Goal: Task Accomplishment & Management: Manage account settings

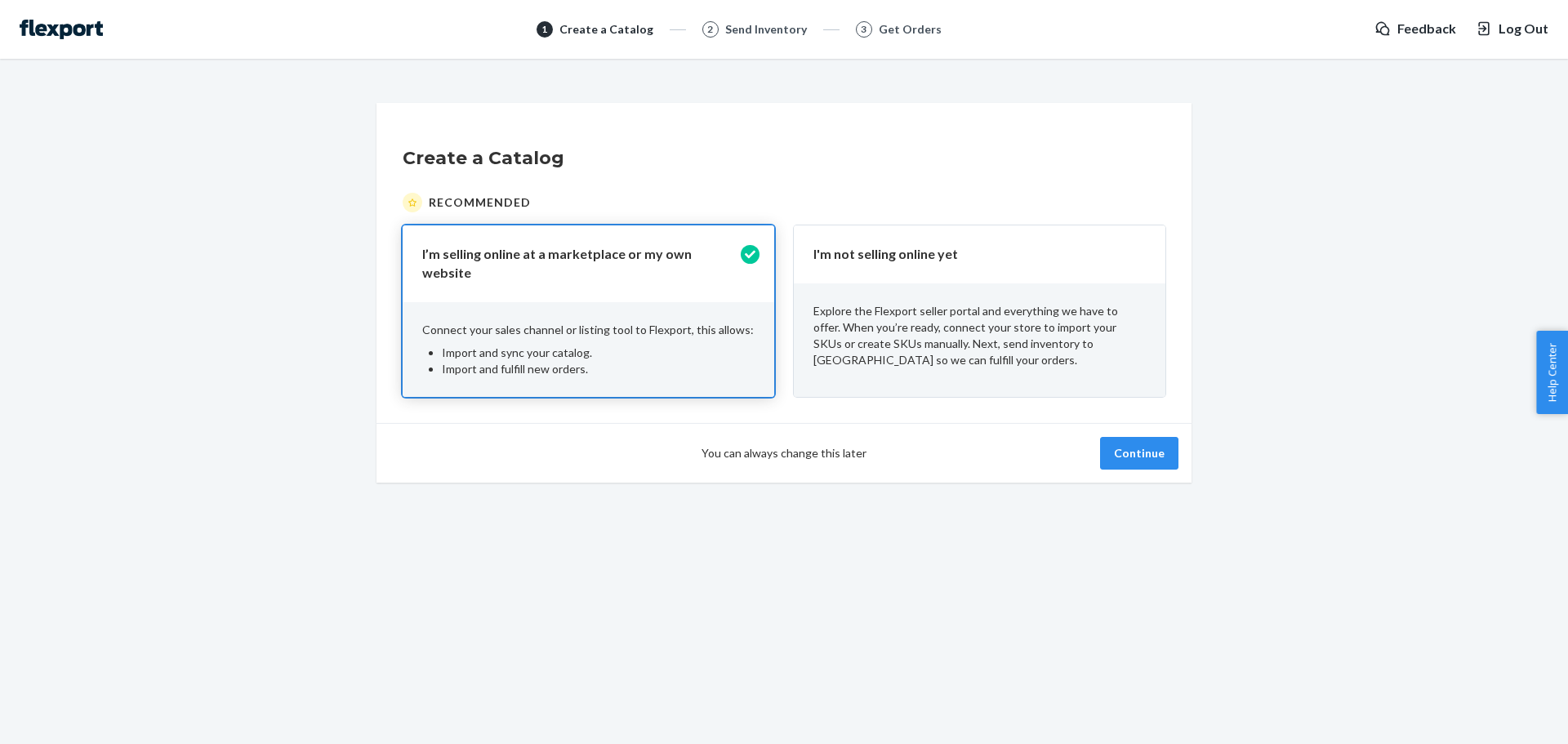
click at [970, 273] on div "I'm not selling online yet" at bounding box center [979, 254] width 372 height 58
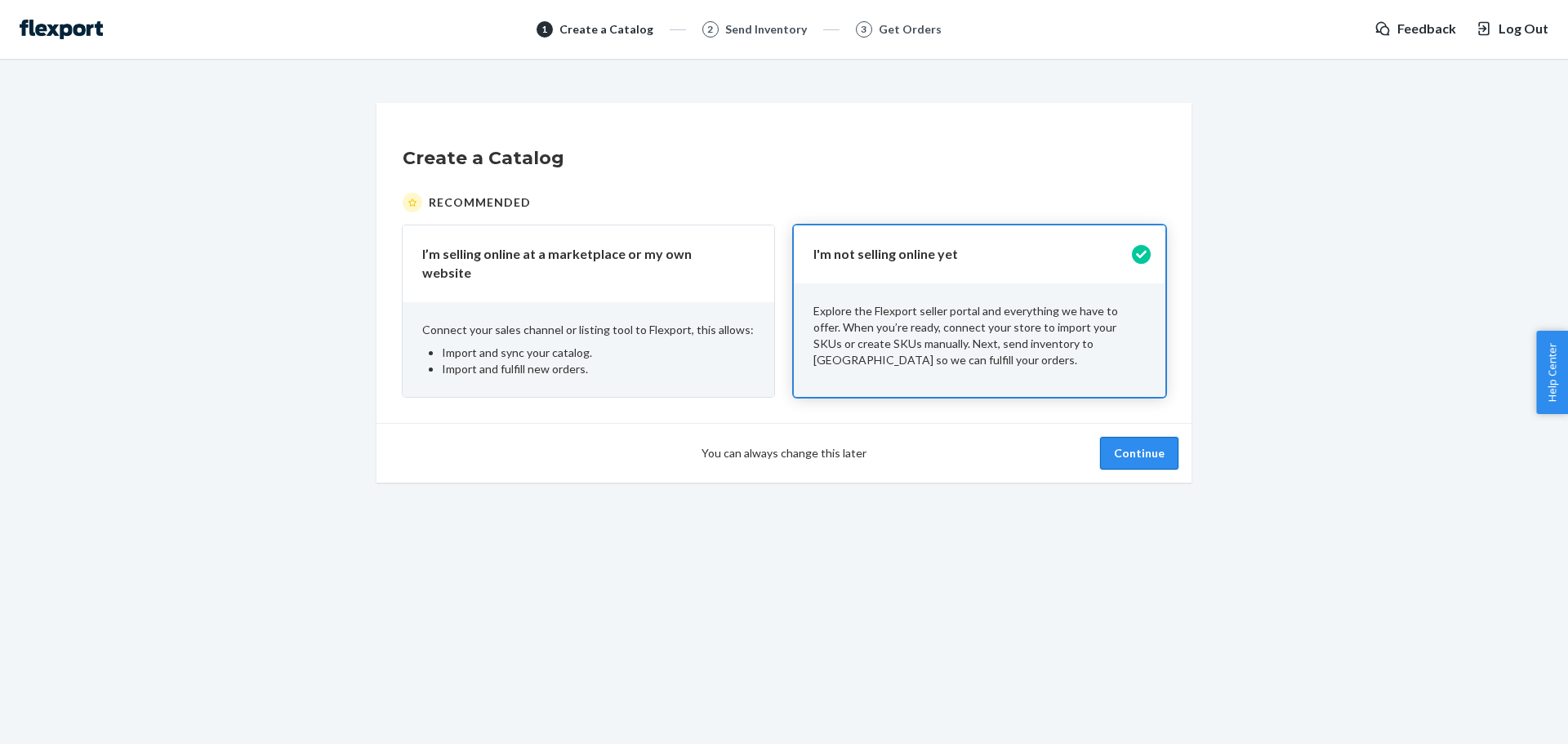
click at [1120, 444] on button "Continue" at bounding box center [1139, 453] width 79 height 33
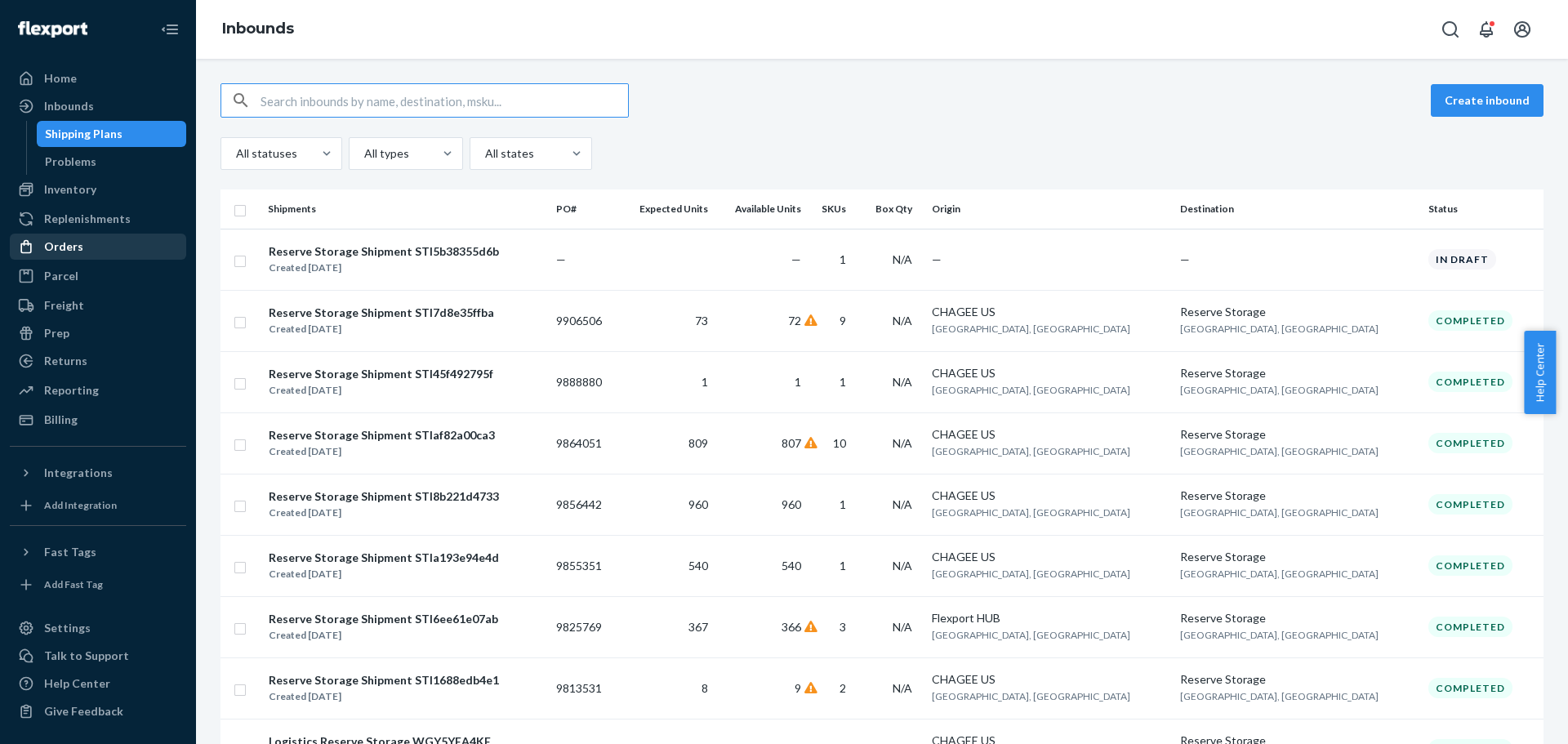
click at [96, 234] on link "Orders" at bounding box center [98, 246] width 176 height 26
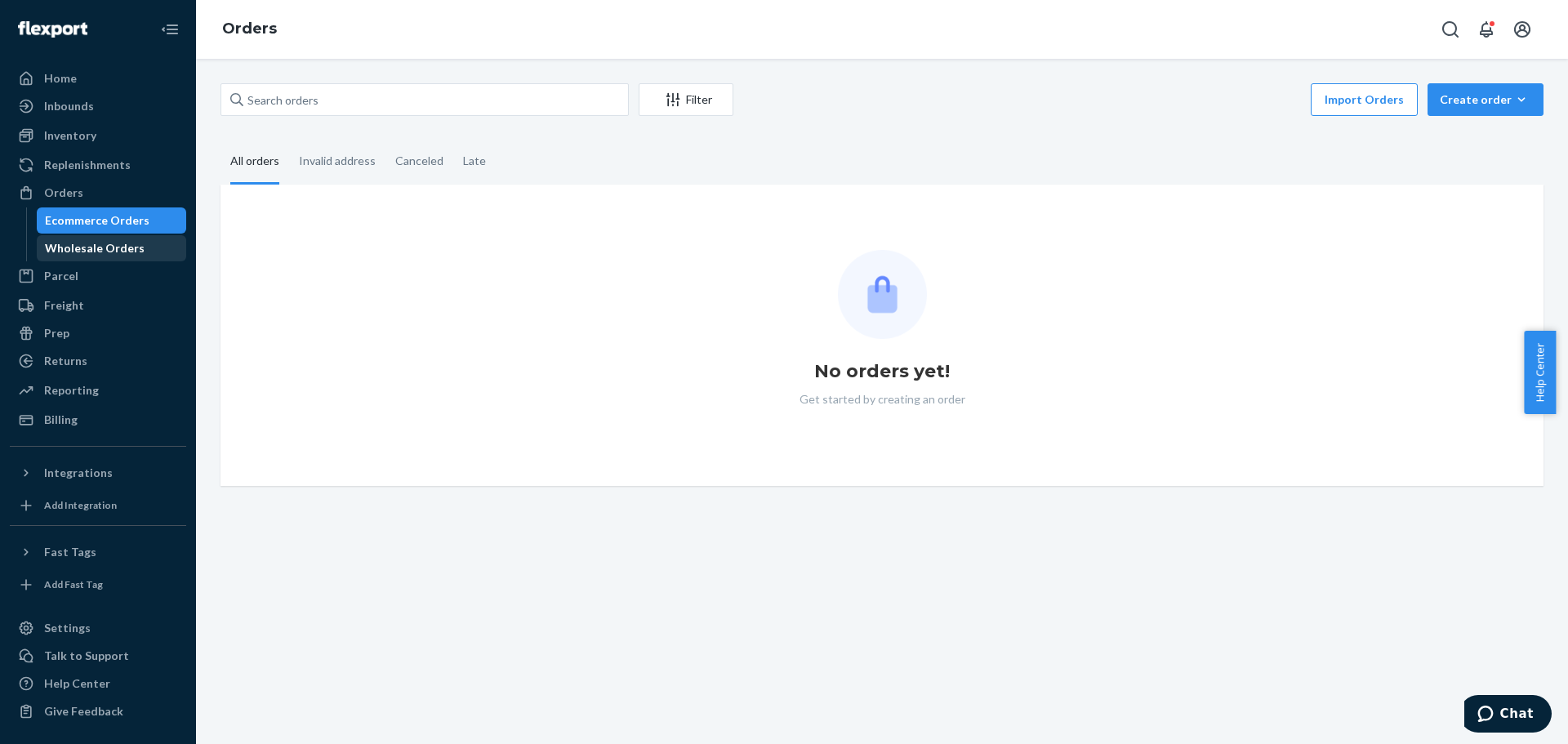
click at [93, 245] on div "Wholesale Orders" at bounding box center [95, 248] width 100 height 16
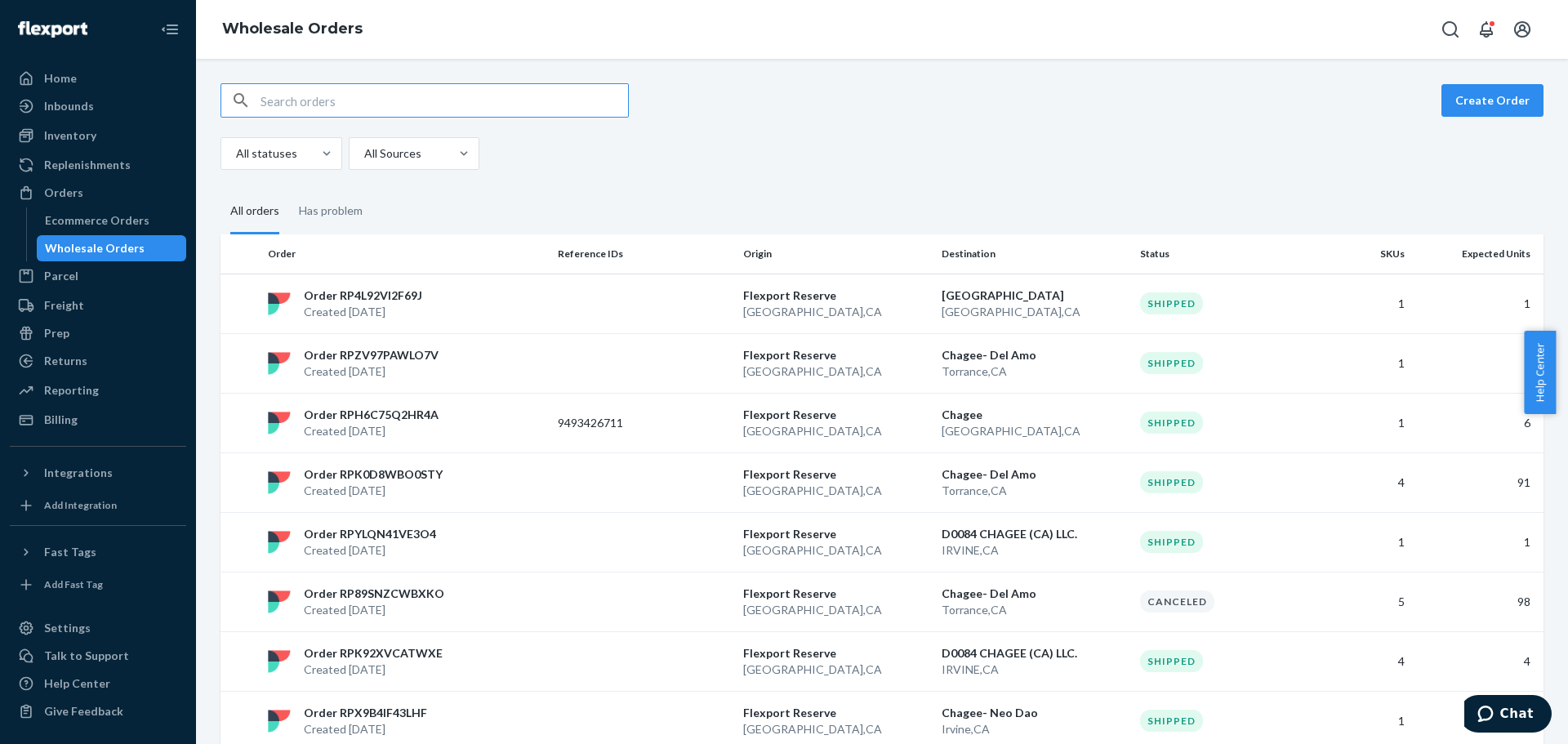
click at [1475, 123] on div "Create Order All statuses All Sources" at bounding box center [881, 126] width 1322 height 86
click at [1481, 102] on button "Create Order" at bounding box center [1492, 100] width 102 height 33
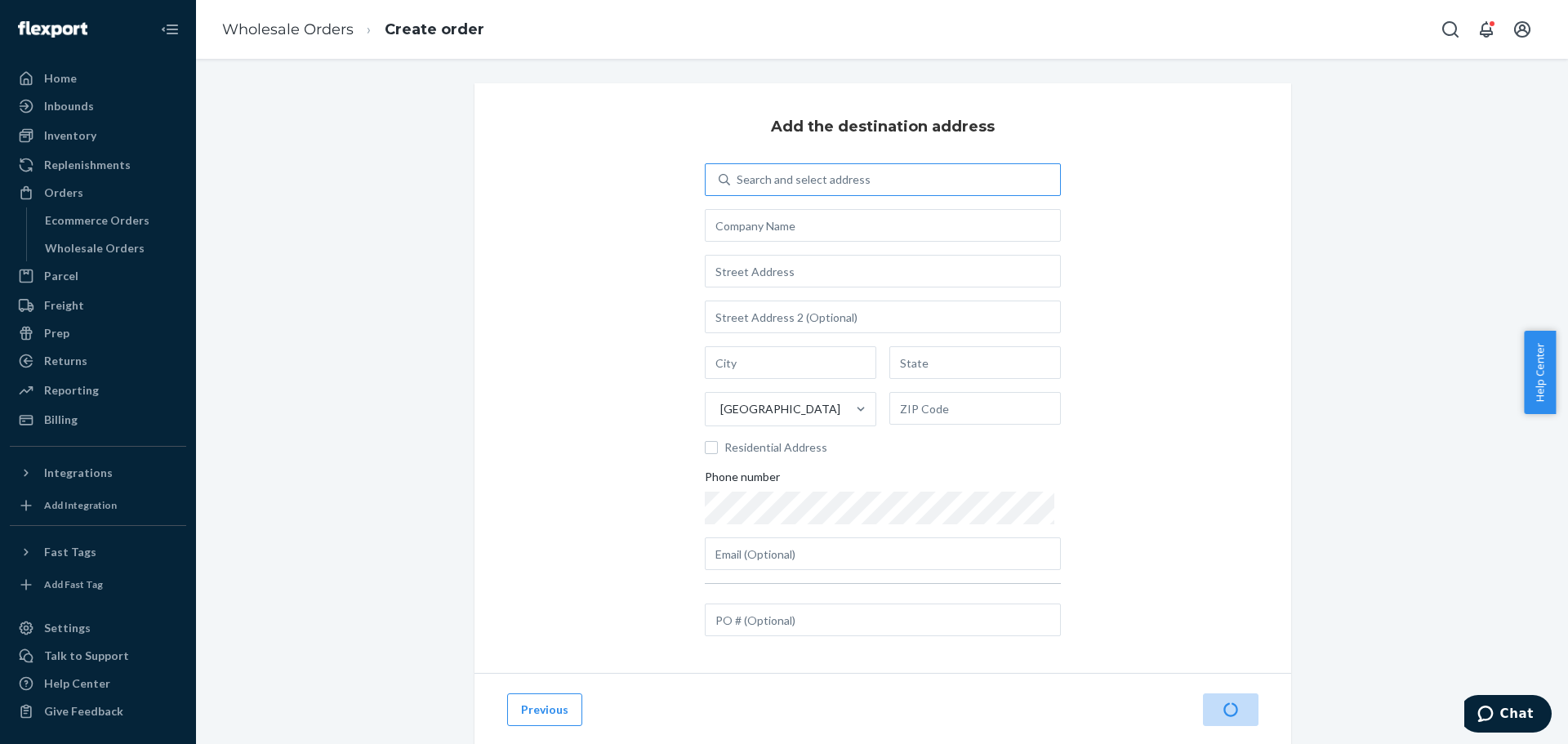
click at [871, 180] on div "Search and select address" at bounding box center [895, 179] width 330 height 30
click at [738, 180] on input "Search and select address" at bounding box center [737, 179] width 2 height 16
type input "de"
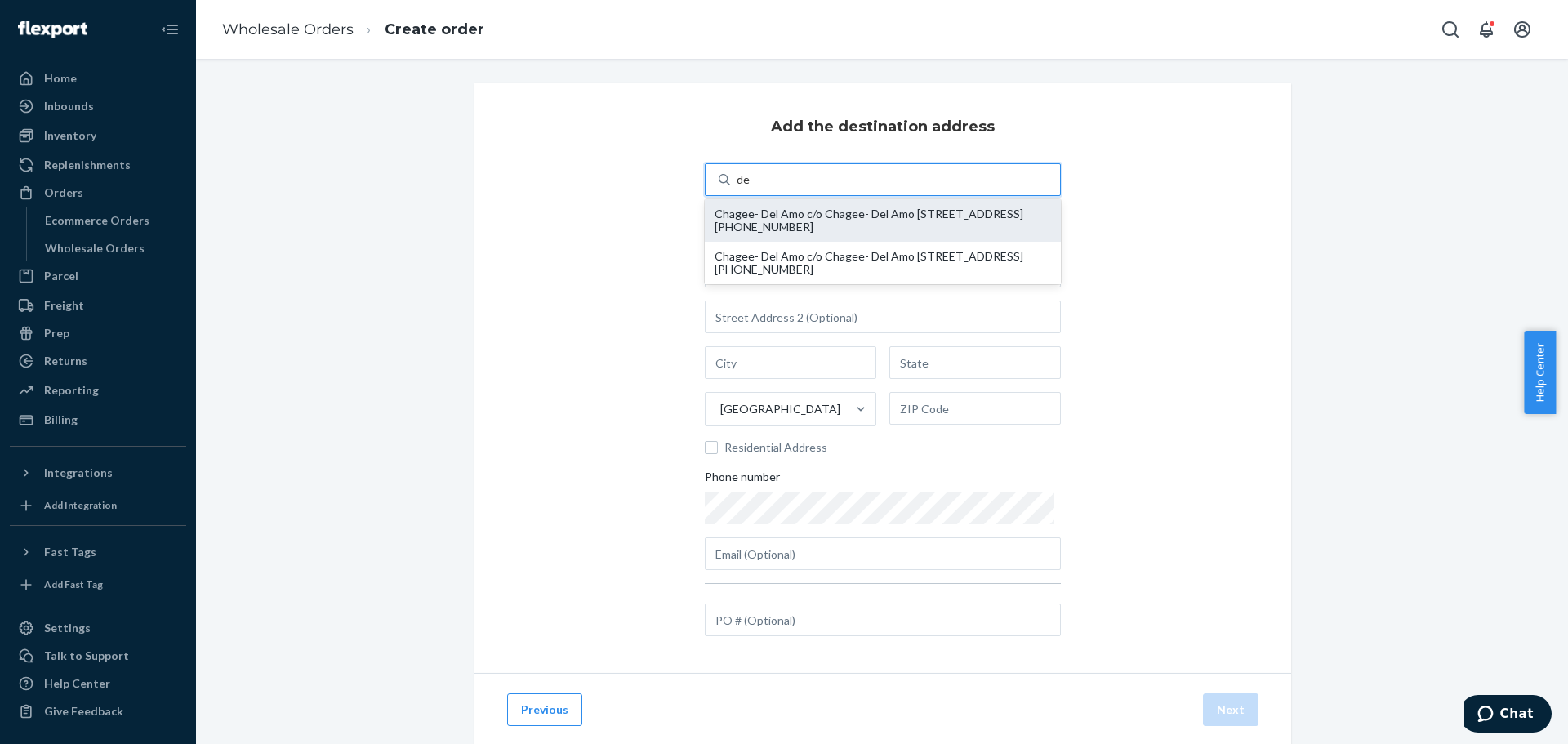
click at [903, 207] on div "Chagee- Del Amo c/o Chagee- Del Amo 21712 Hawthorne Blvd KI01 Torrance, CA 9050…" at bounding box center [882, 220] width 336 height 26
click at [750, 188] on input "de" at bounding box center [743, 179] width 14 height 16
type input "Chagee- Del Amo"
type input "KI01"
type input "Torrance"
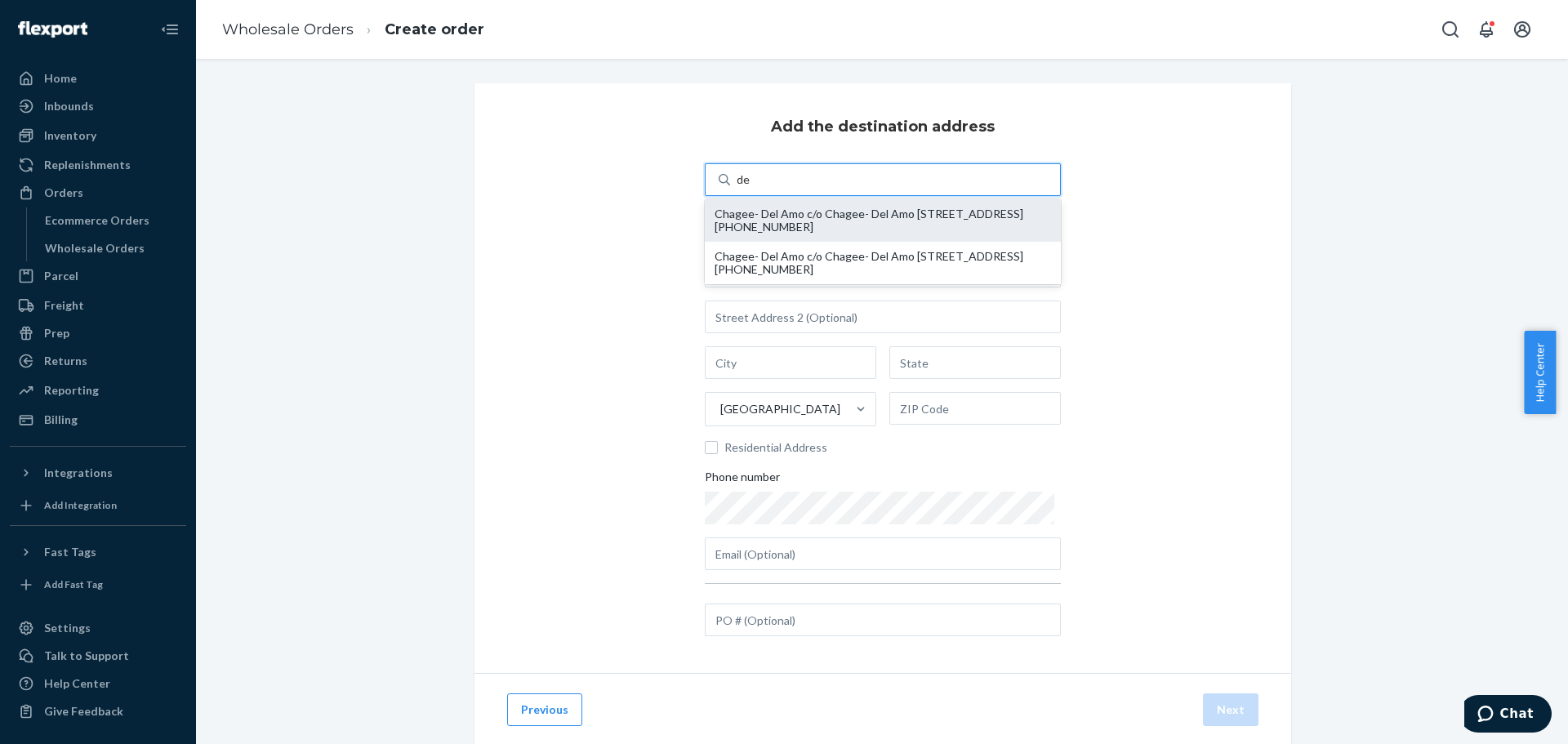
type input "CA"
type input "90503"
type input "jorge@chagee.com"
type input "21712 Hawthorne Blvd"
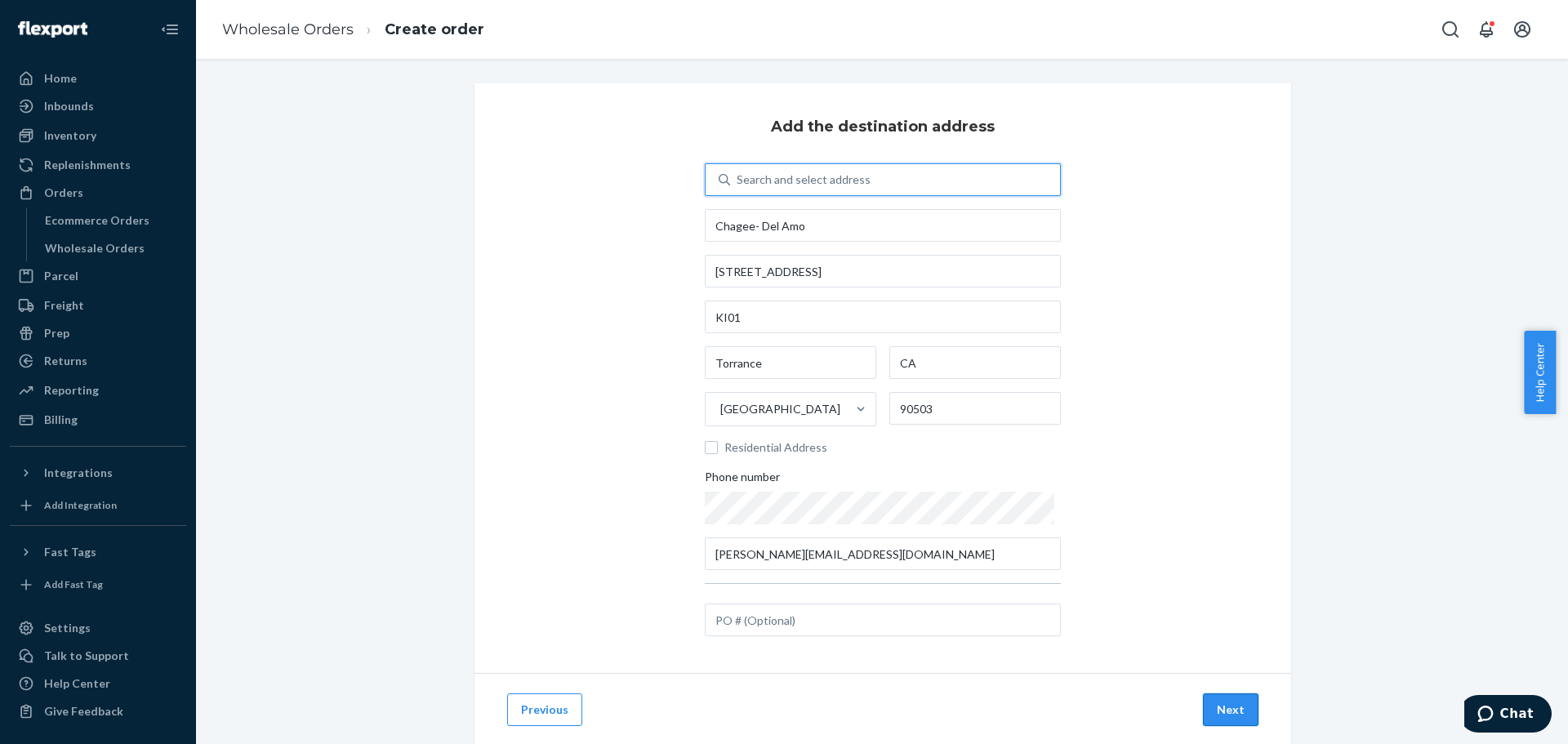
click at [1224, 703] on button "Next" at bounding box center [1231, 709] width 56 height 33
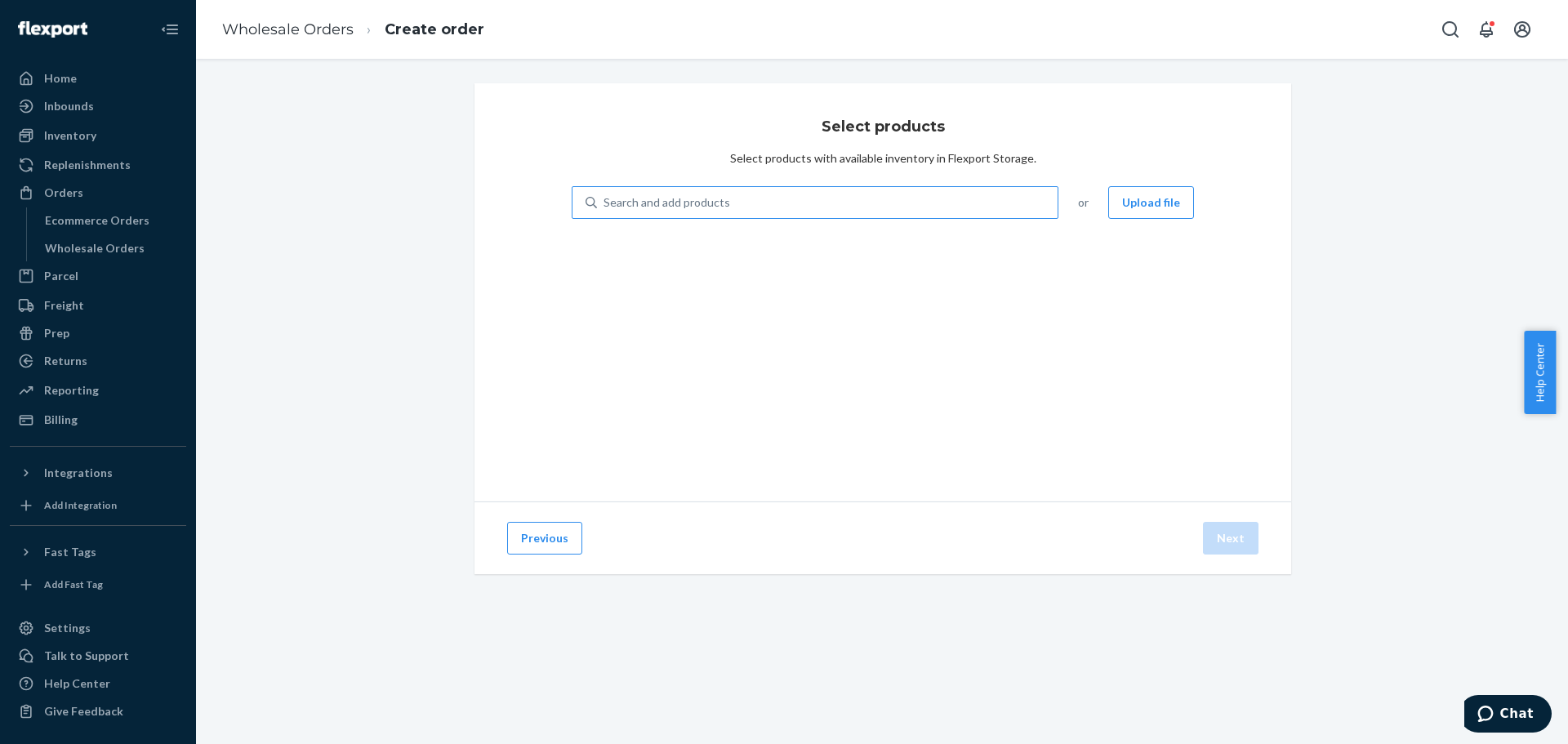
click at [704, 191] on div "Search and add products" at bounding box center [827, 202] width 461 height 30
click at [605, 195] on input "Search and add products" at bounding box center [605, 202] width 2 height 16
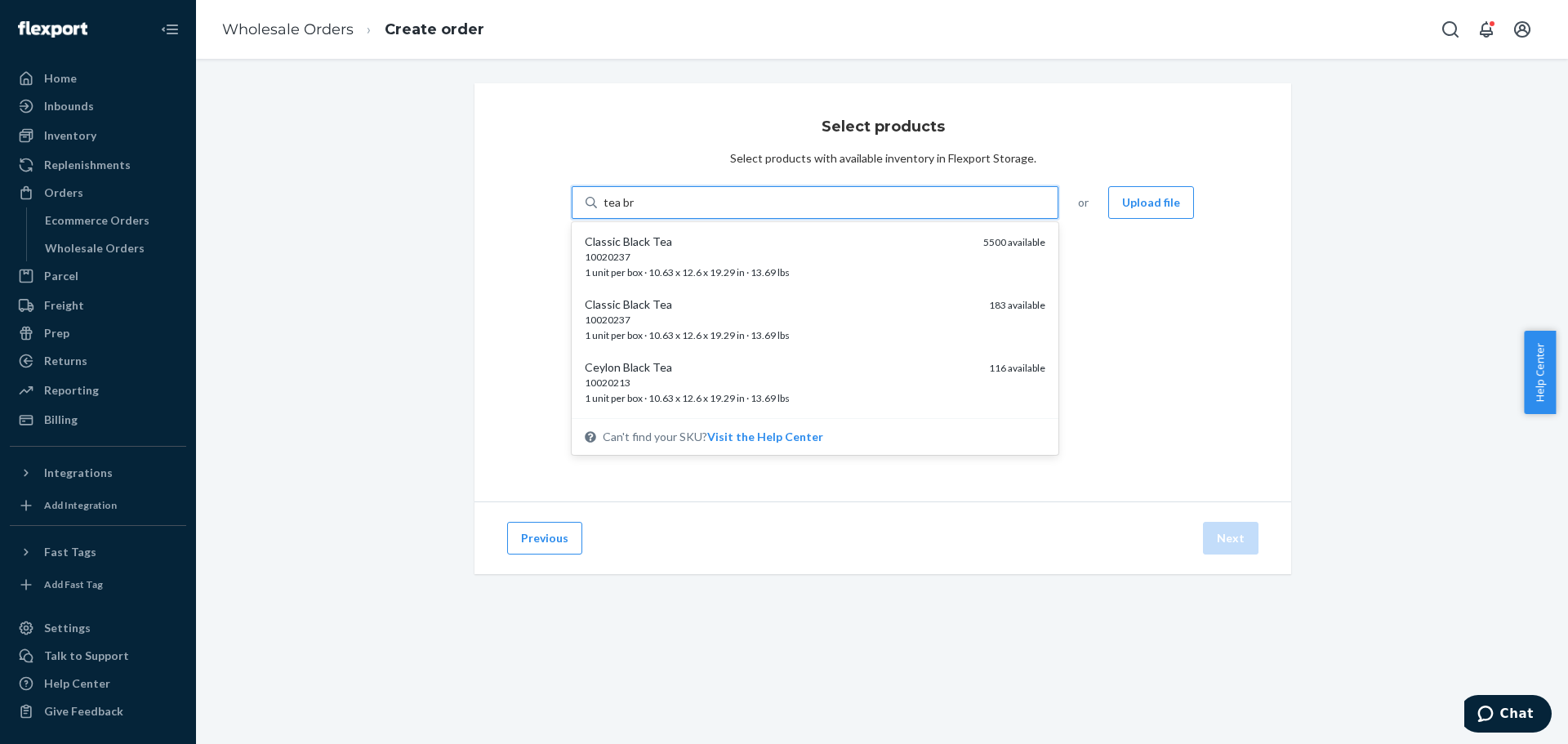
type input "tea bre"
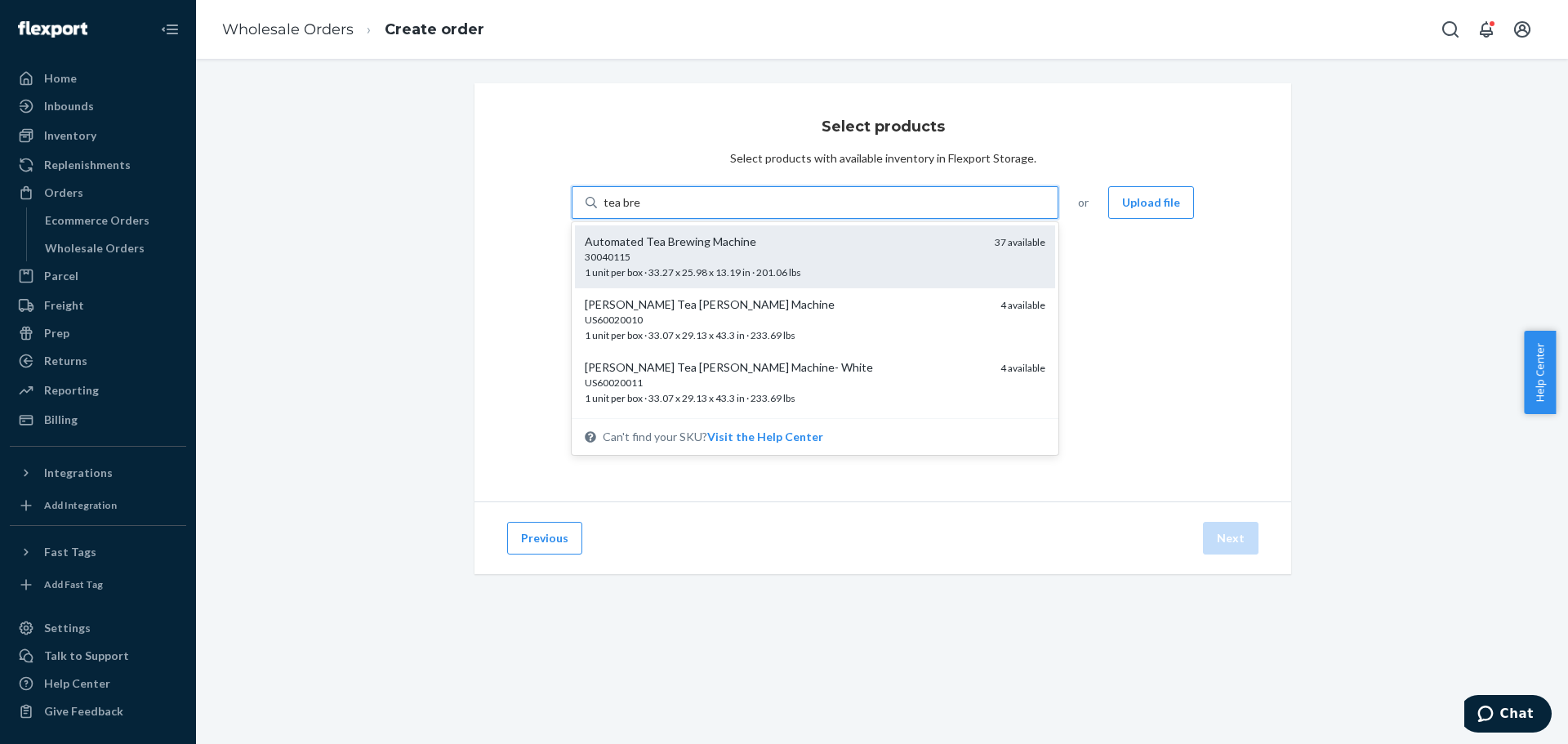
click at [696, 258] on div "30040115" at bounding box center [783, 256] width 397 height 14
click at [640, 211] on input "tea bre" at bounding box center [621, 202] width 36 height 16
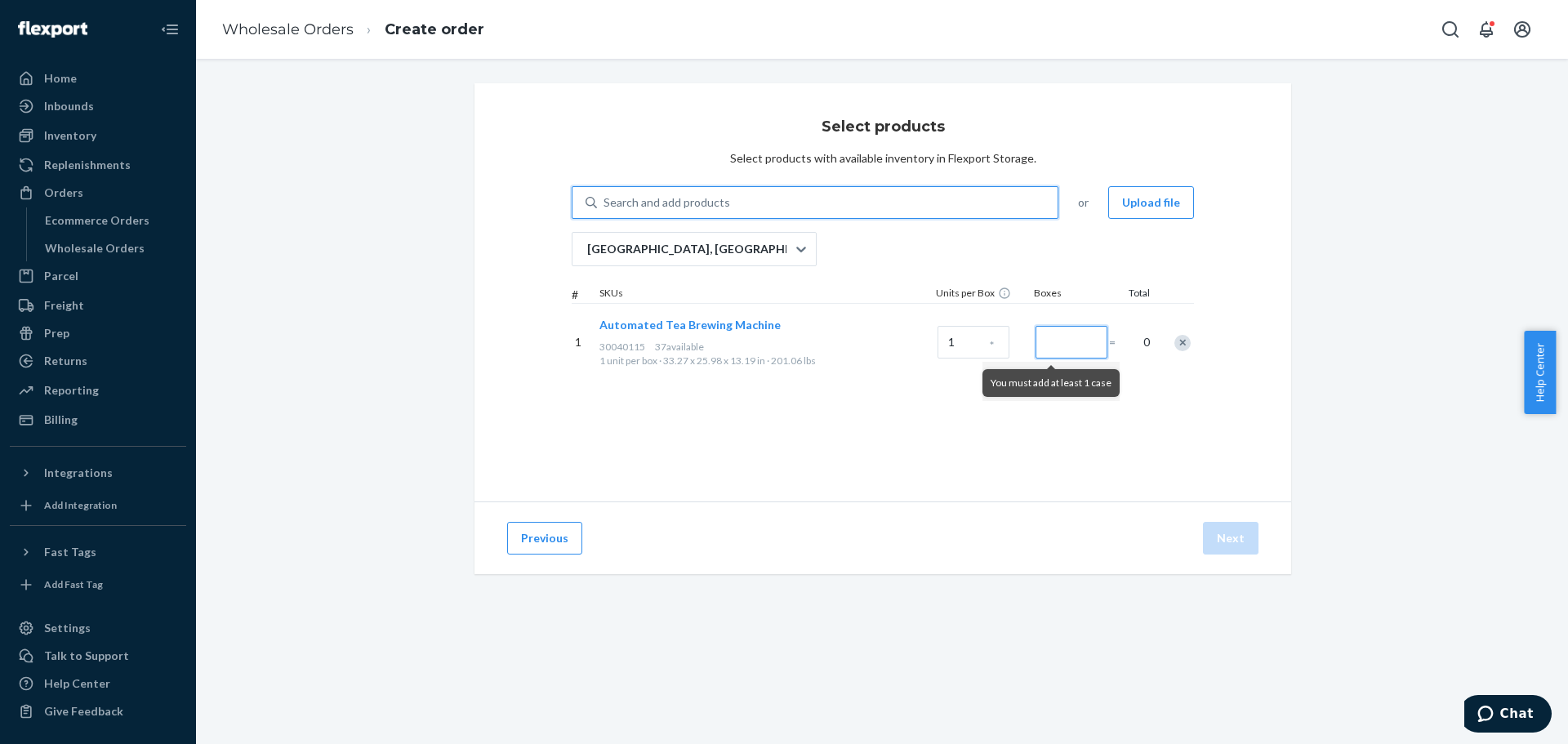
click at [1057, 338] on input "Number of boxes" at bounding box center [1071, 342] width 72 height 33
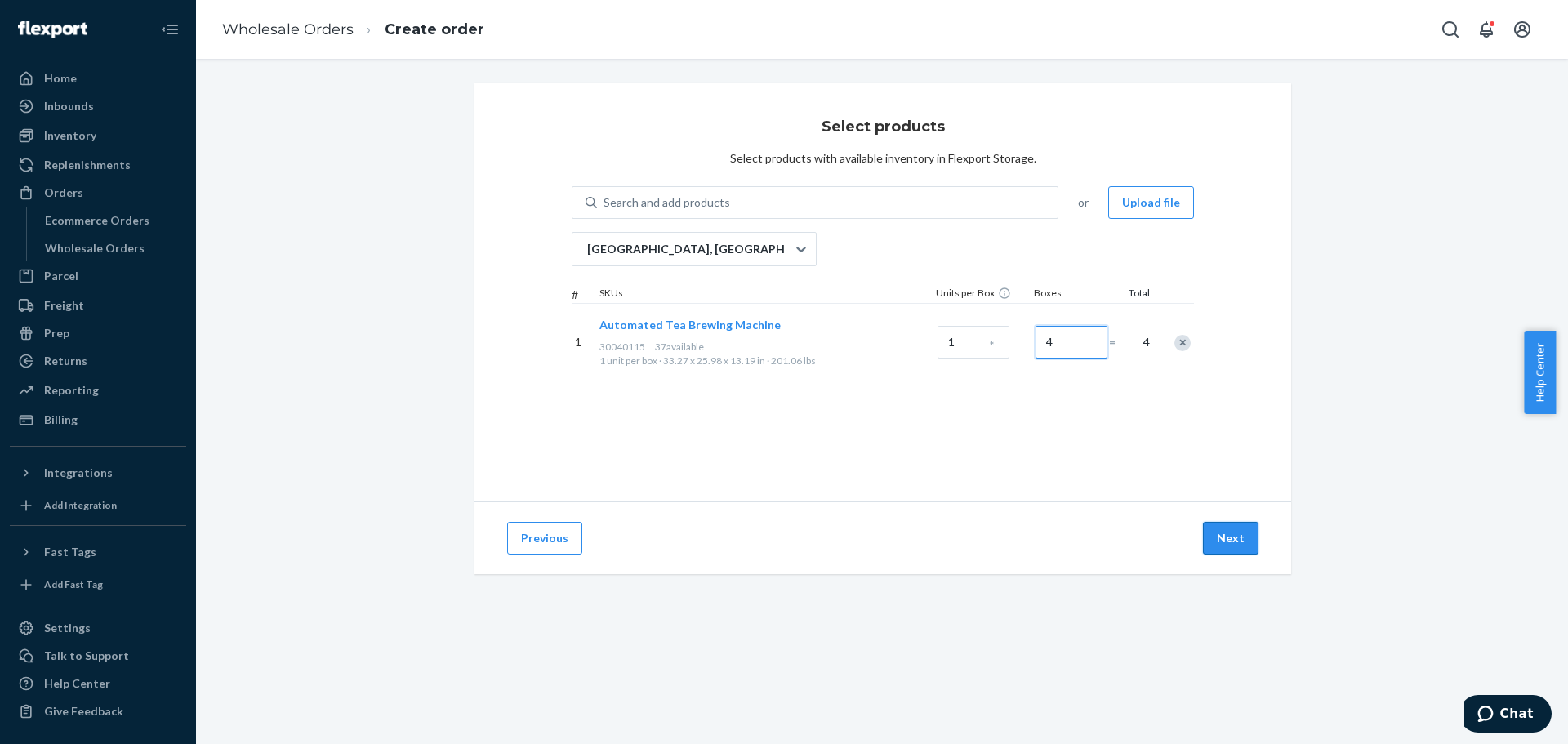
type input "4"
click at [1217, 537] on button "Next" at bounding box center [1231, 537] width 56 height 33
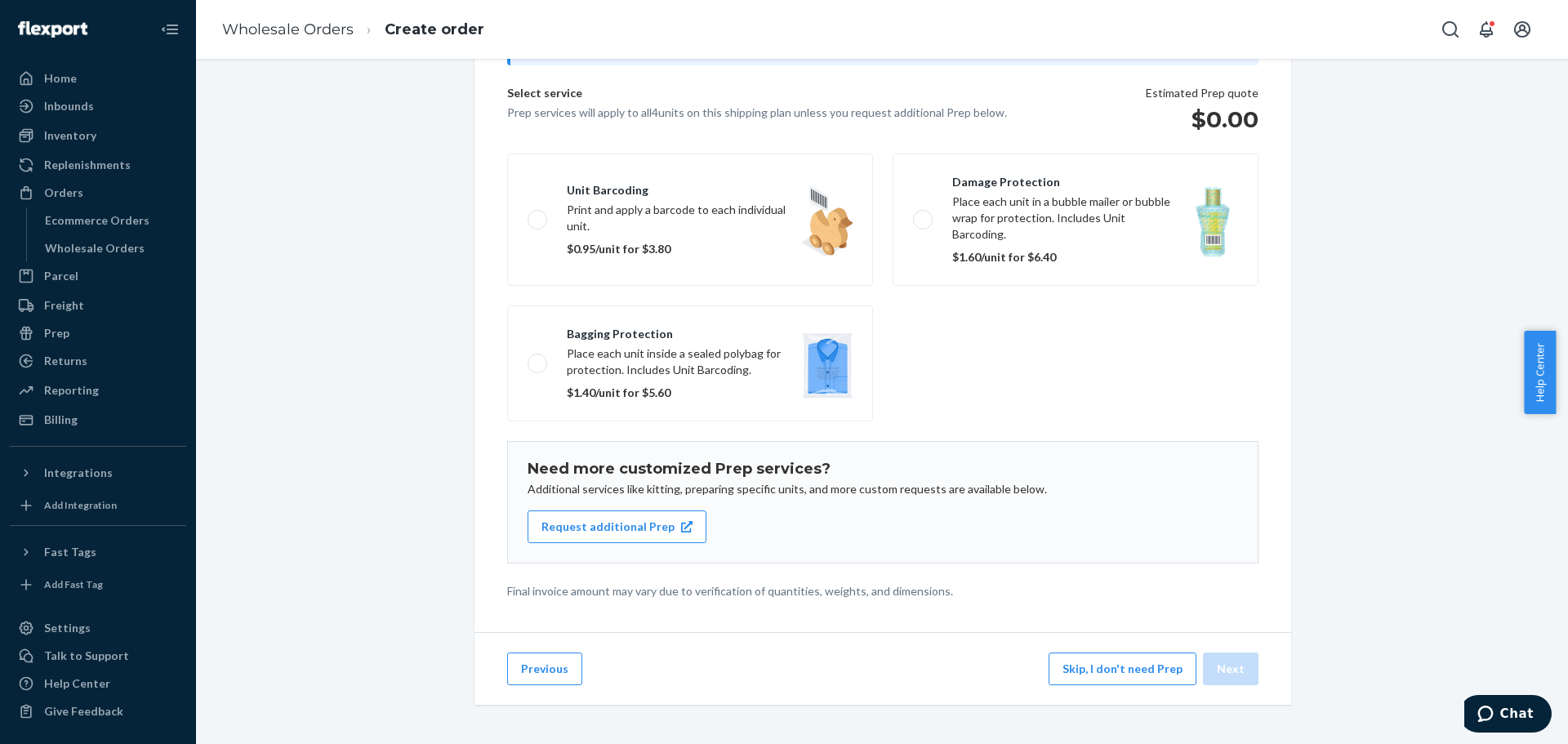
scroll to position [101, 0]
click at [1069, 666] on button "Skip, I don't need Prep" at bounding box center [1122, 669] width 148 height 33
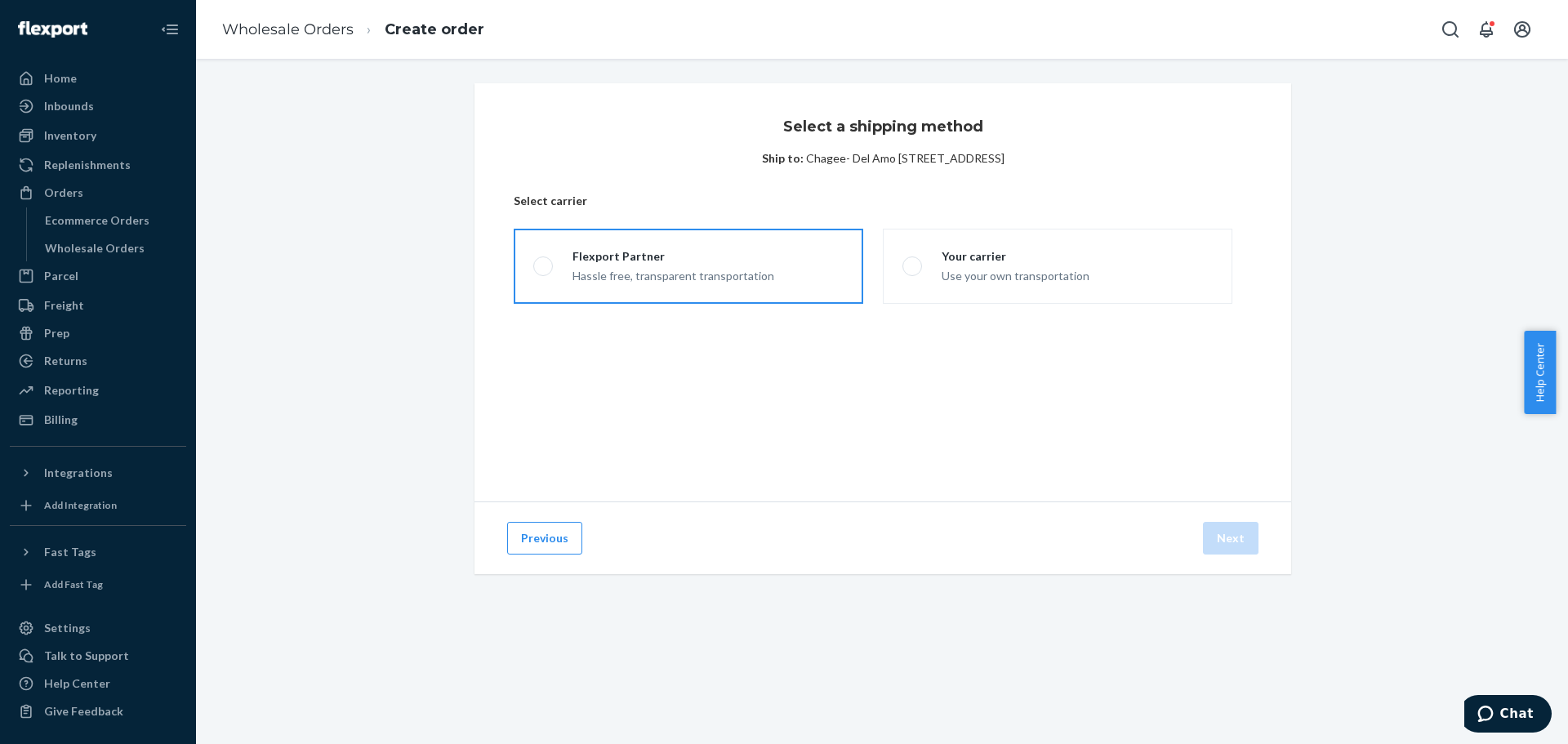
click at [754, 279] on div "Hassle free, transparent transportation" at bounding box center [673, 273] width 202 height 19
click at [544, 272] on input "Flexport Partner Hassle free, transparent transportation" at bounding box center [538, 267] width 11 height 11
radio input "true"
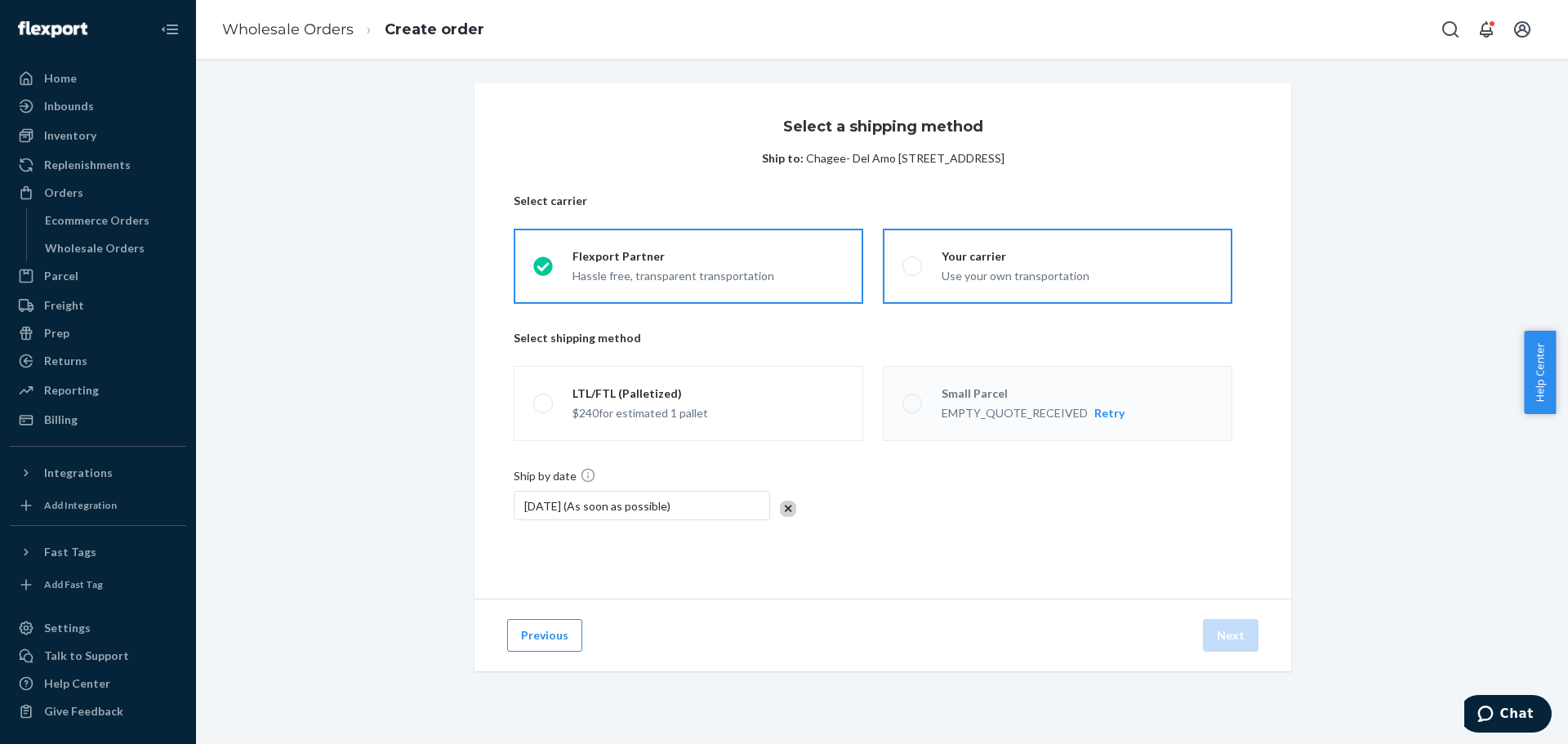
click at [944, 257] on div "Your carrier" at bounding box center [1015, 256] width 148 height 16
click at [913, 262] on input "Your carrier Use your own transportation" at bounding box center [908, 267] width 11 height 11
radio input "true"
radio input "false"
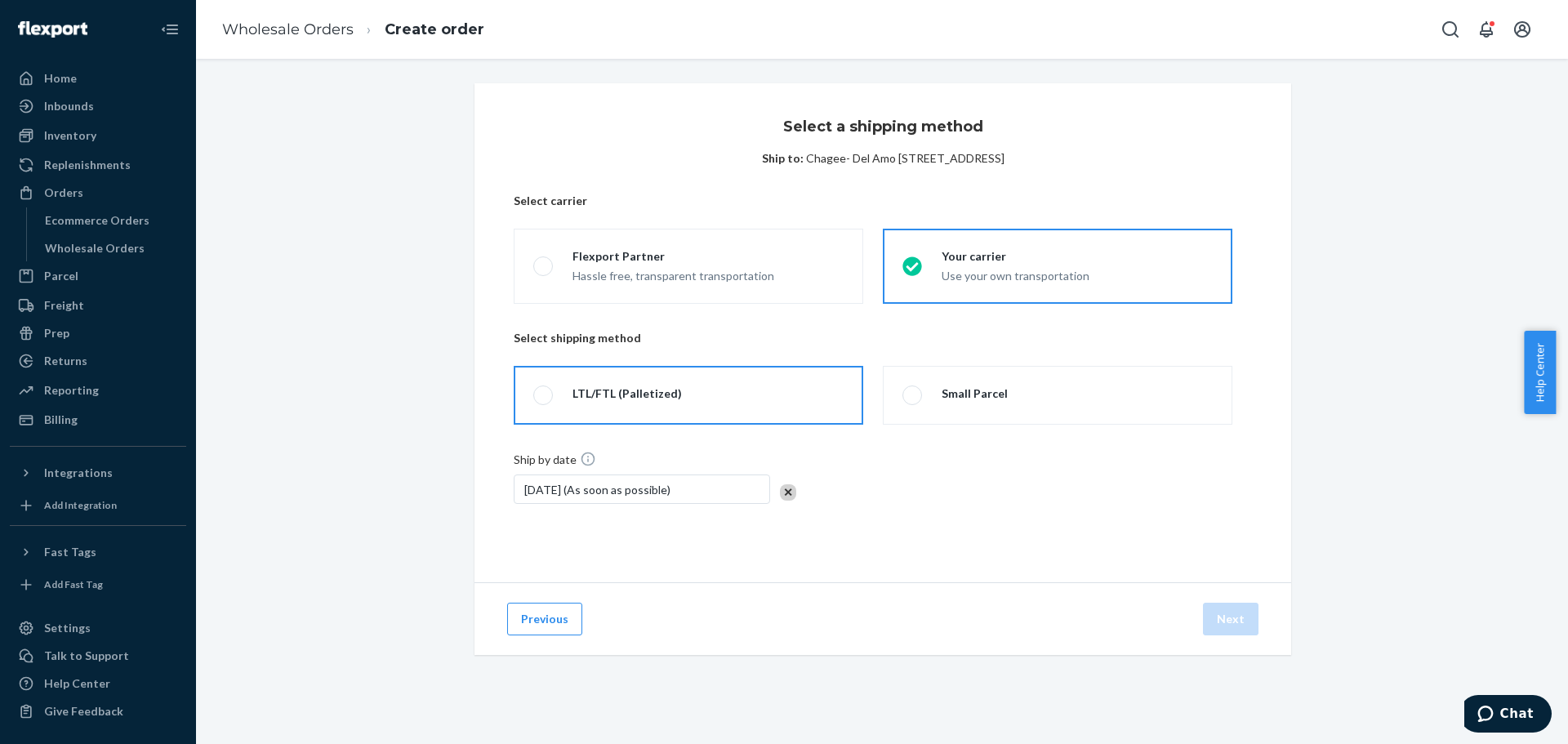
click at [708, 396] on label "LTL/FTL (Palletized)" at bounding box center [688, 394] width 350 height 58
click at [544, 396] on input "LTL/FTL (Palletized)" at bounding box center [538, 395] width 11 height 11
radio input "true"
click at [1246, 612] on button "Next" at bounding box center [1231, 619] width 56 height 33
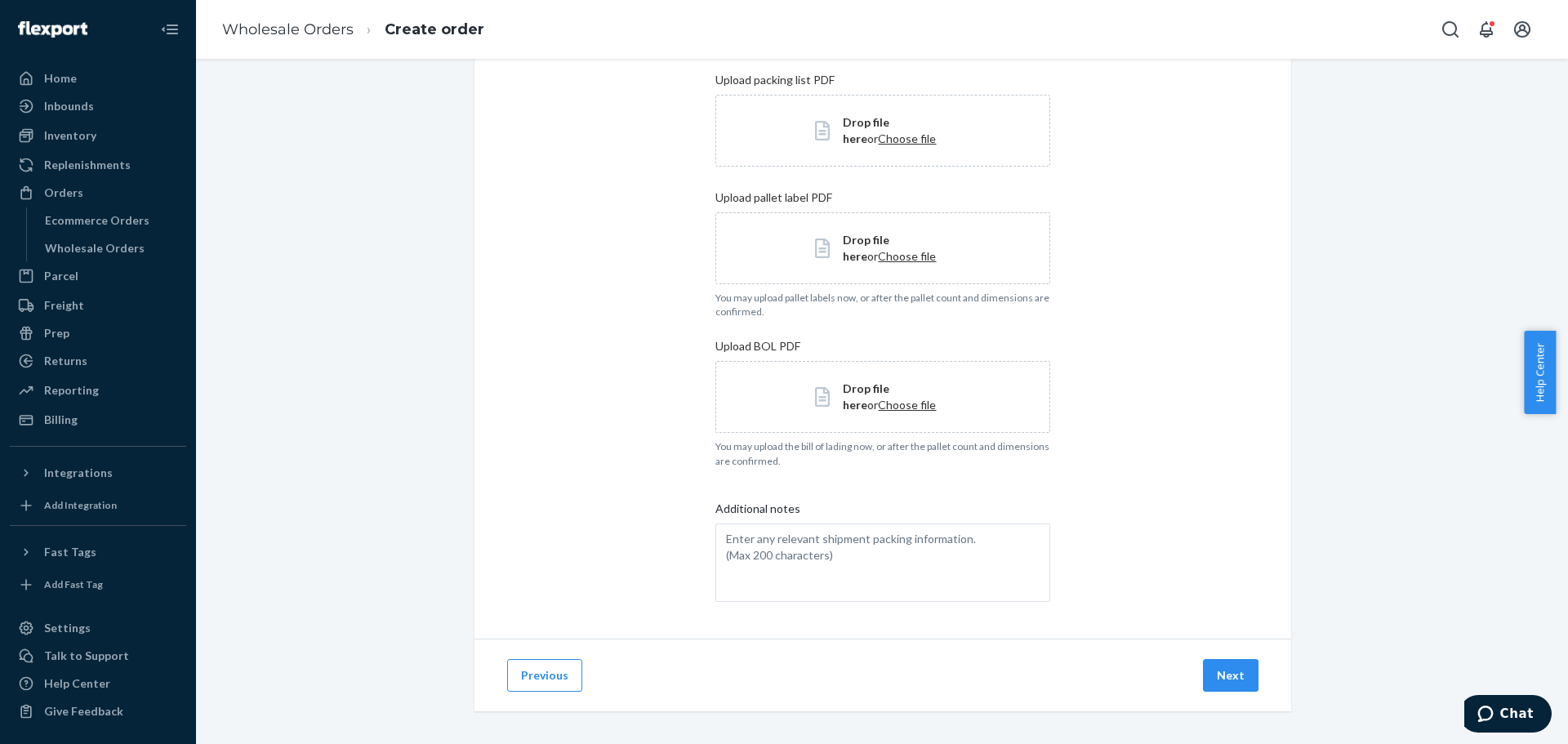
scroll to position [298, 0]
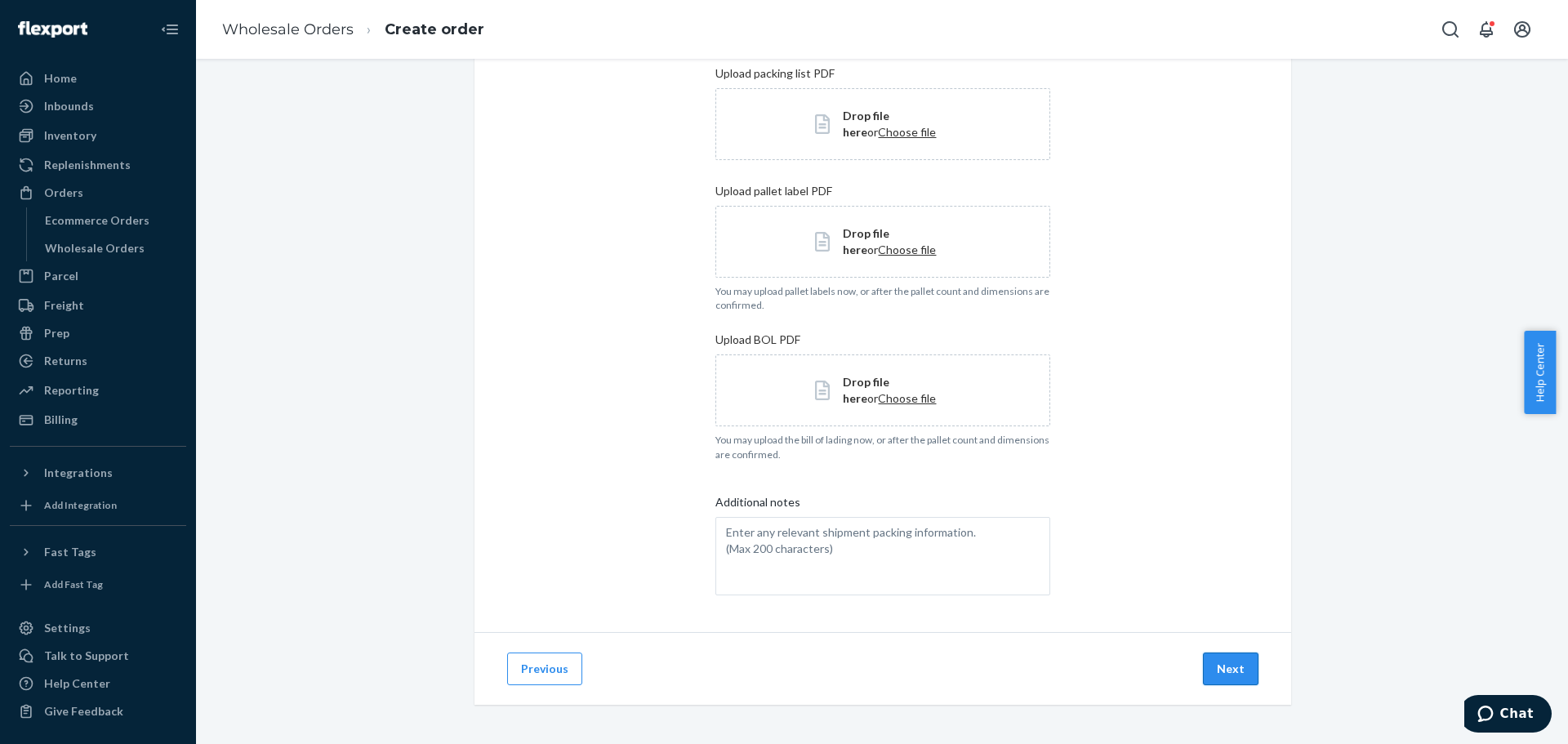
click at [1212, 656] on button "Next" at bounding box center [1231, 669] width 56 height 33
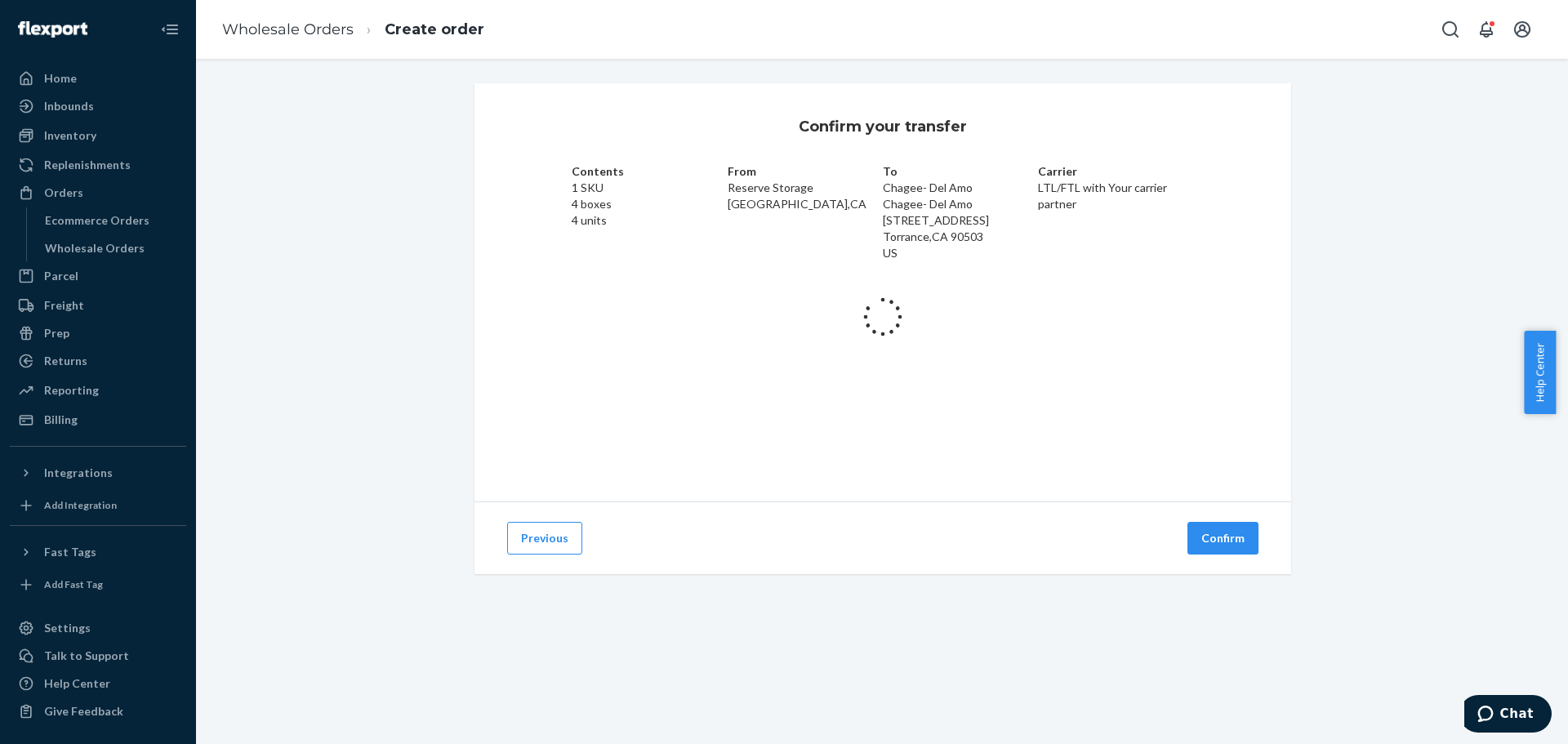
scroll to position [0, 0]
click at [1227, 542] on button "Confirm" at bounding box center [1223, 537] width 71 height 33
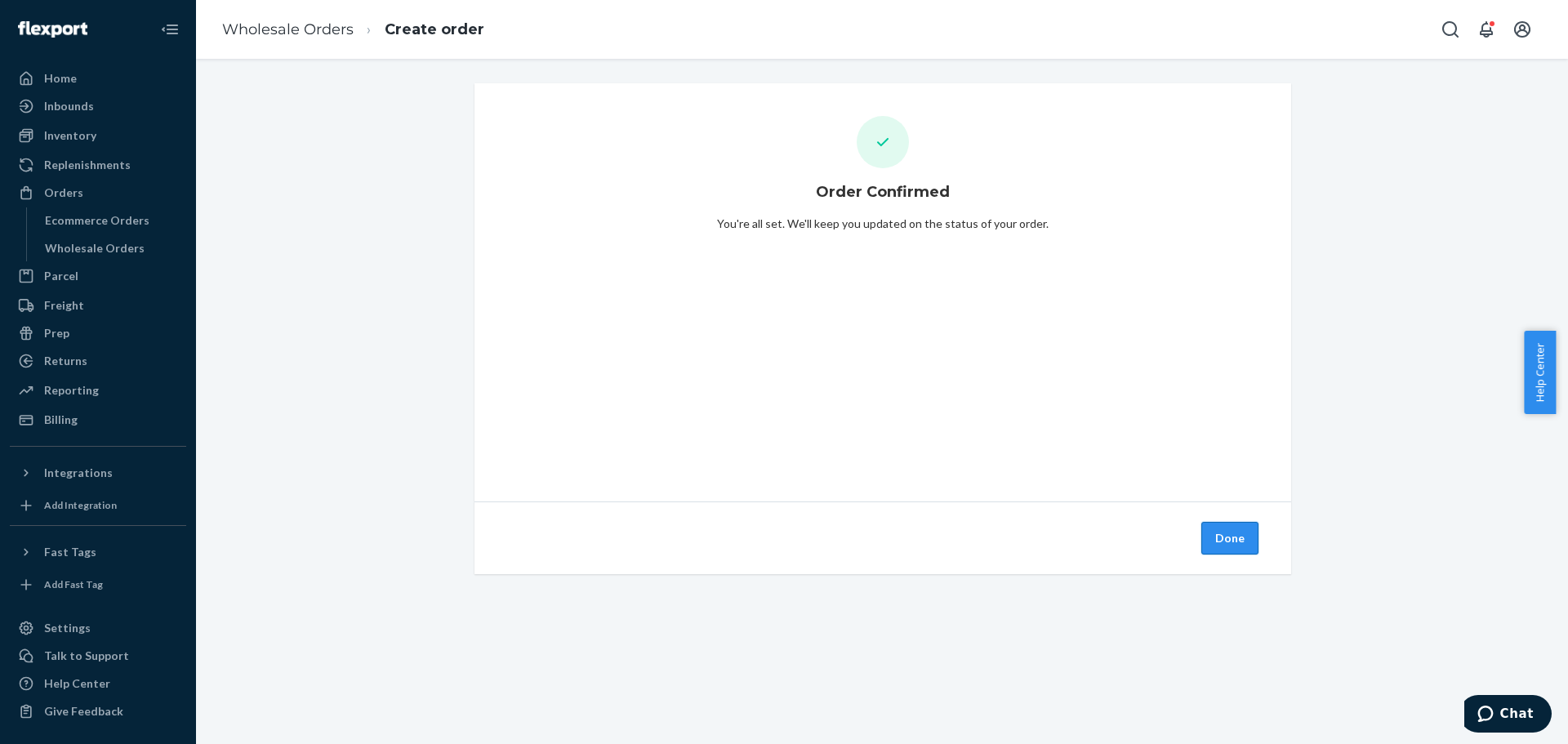
click at [1242, 528] on button "Done" at bounding box center [1230, 537] width 58 height 33
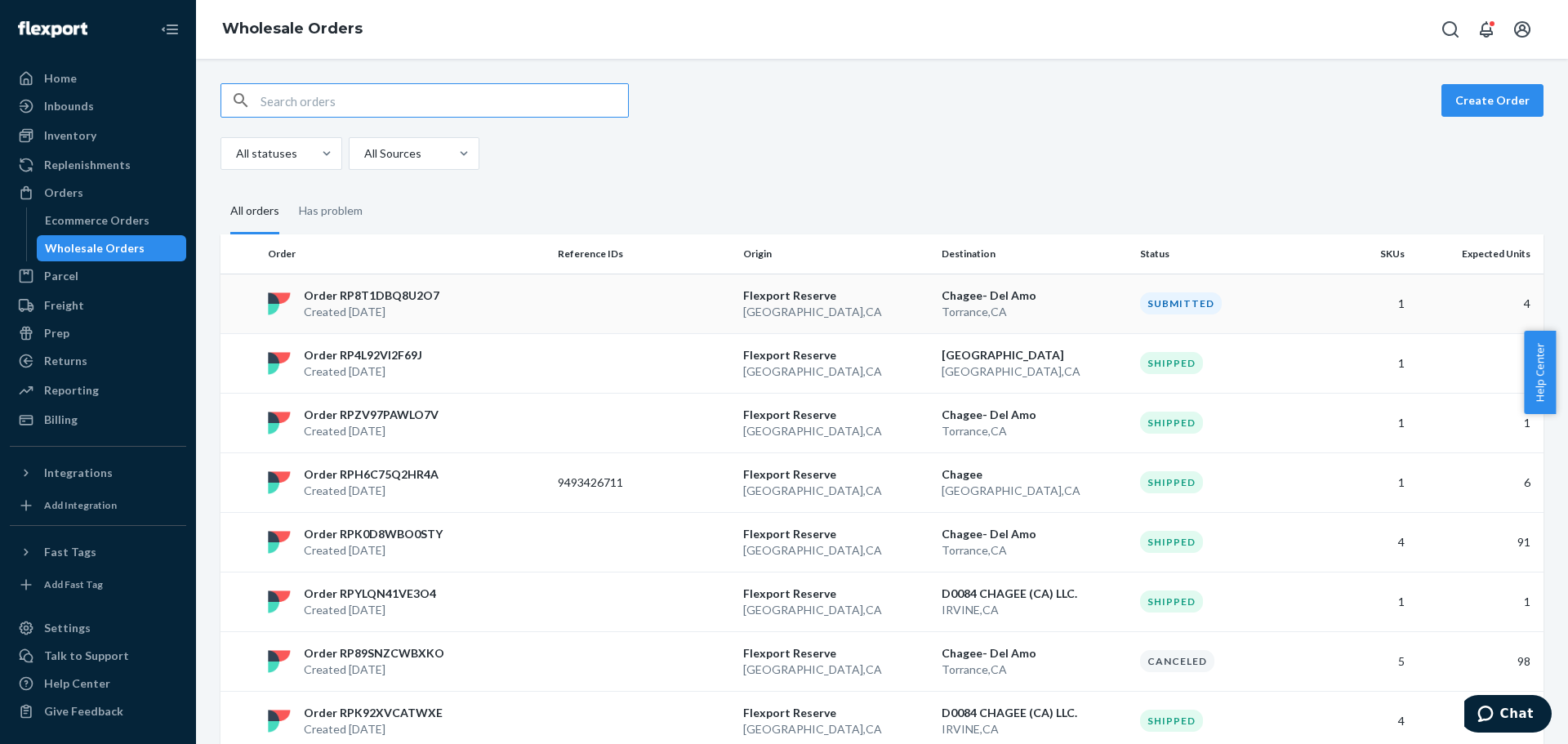
click at [613, 287] on td at bounding box center [643, 303] width 185 height 59
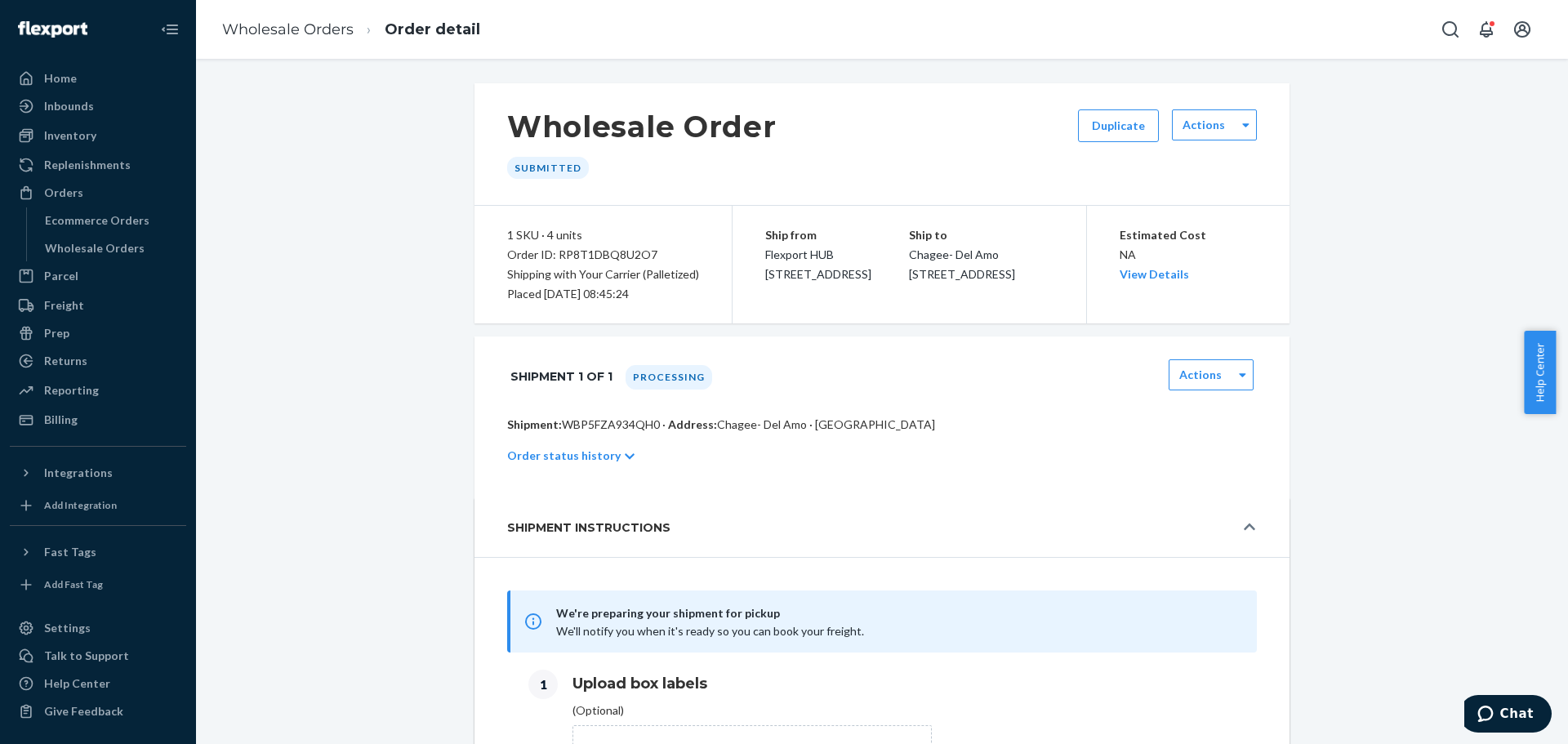
click at [573, 264] on div "Order ID: RP8T1DBQ8U2O7" at bounding box center [603, 254] width 192 height 19
click at [587, 255] on div "Order ID: RP8T1DBQ8U2O7" at bounding box center [603, 254] width 192 height 19
click at [1197, 119] on label "Actions" at bounding box center [1204, 124] width 42 height 16
click at [597, 253] on div "Order ID: RP8T1DBQ8U2O7" at bounding box center [603, 254] width 192 height 19
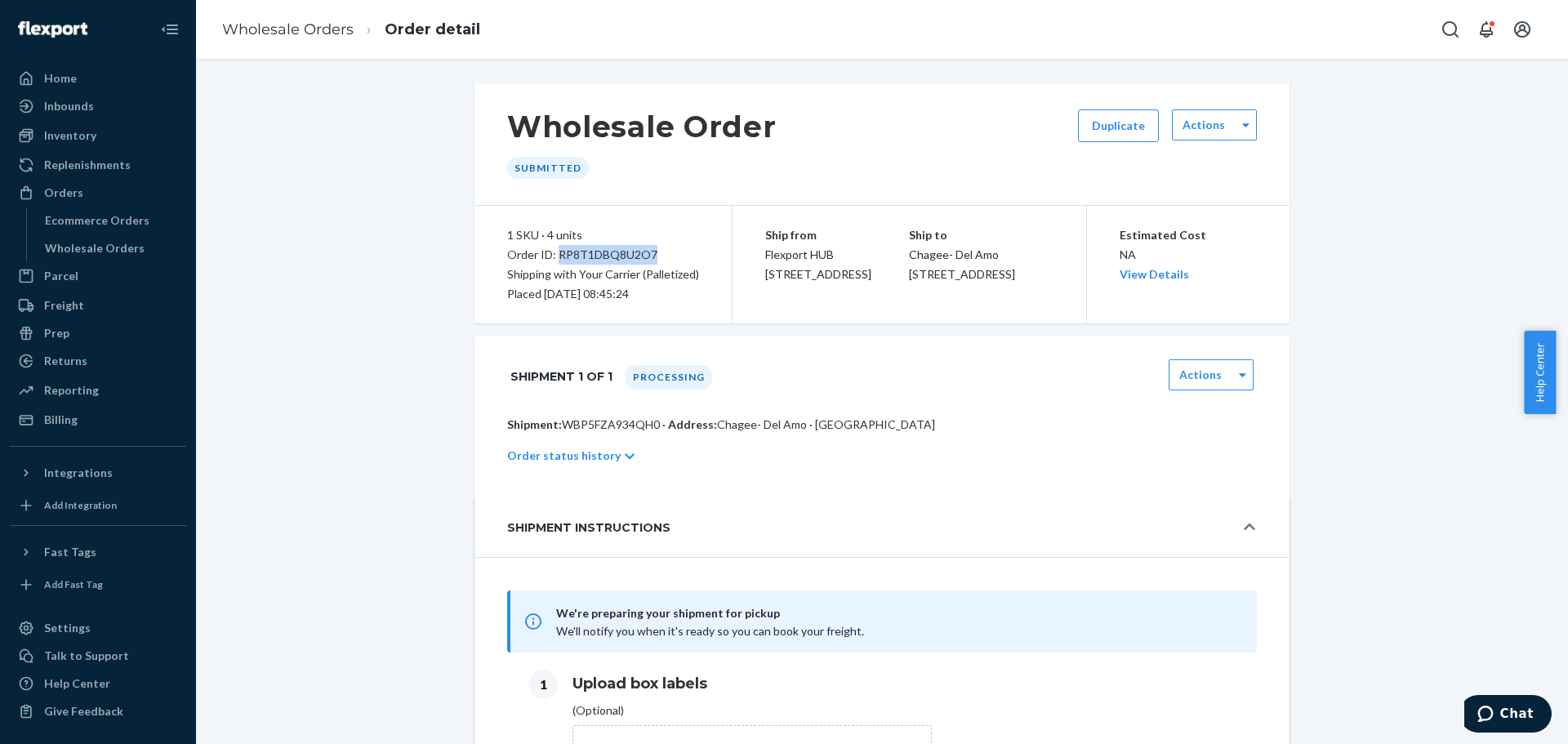
click at [597, 253] on div "Order ID: RP8T1DBQ8U2O7" at bounding box center [603, 254] width 192 height 19
click at [1211, 383] on label "Actions" at bounding box center [1201, 374] width 42 height 16
click at [604, 252] on div "Order ID: RP8T1DBQ8U2O7" at bounding box center [603, 254] width 192 height 19
copy div "RP8T1DBQ8U2O7"
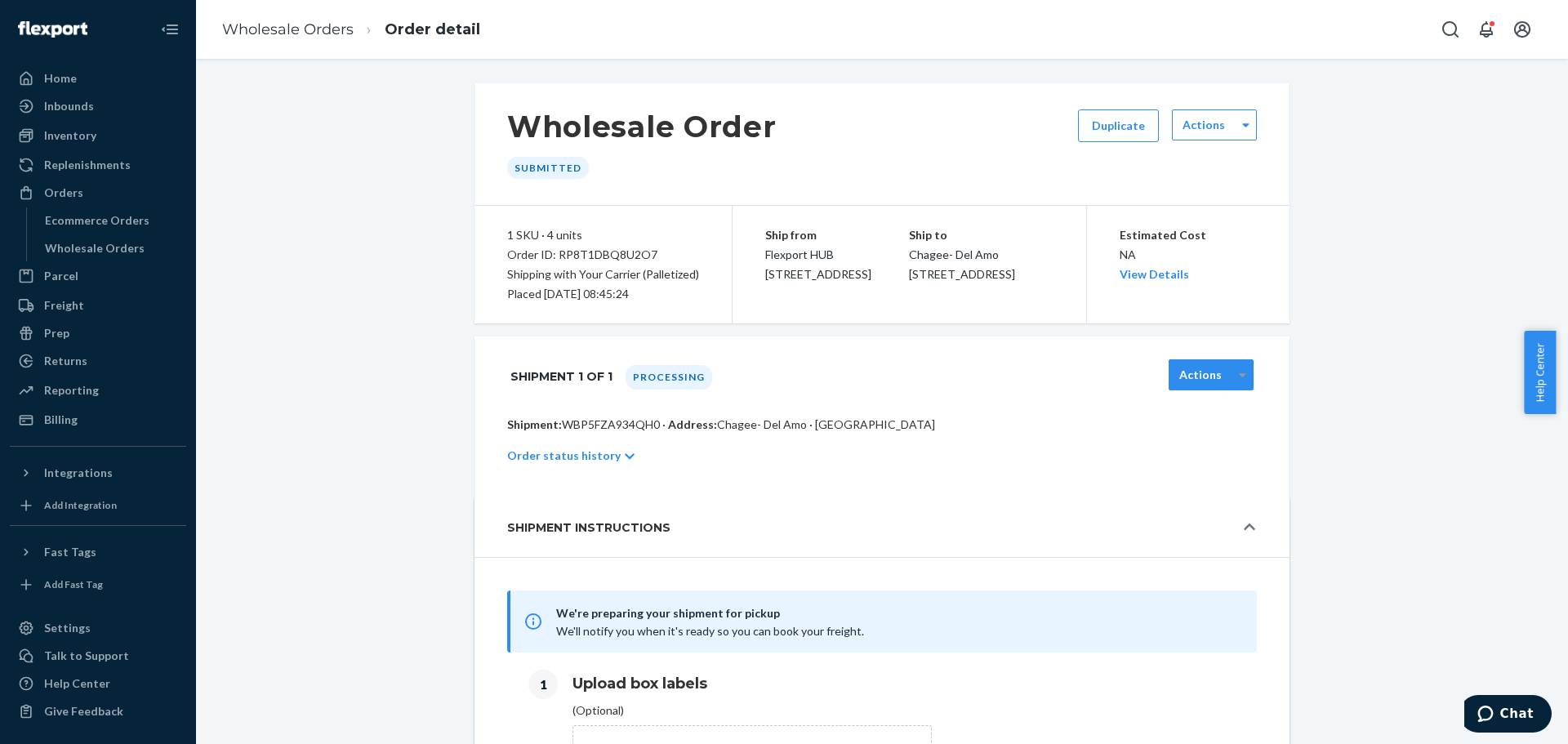
click at [1232, 387] on div at bounding box center [1242, 374] width 20 height 25
click at [1204, 500] on div "Download Packing List" at bounding box center [1211, 489] width 85 height 62
click at [1232, 387] on div at bounding box center [1242, 374] width 20 height 25
click at [1202, 510] on link "Download Packing List" at bounding box center [1214, 489] width 72 height 47
click at [94, 243] on div "Wholesale Orders" at bounding box center [95, 248] width 100 height 16
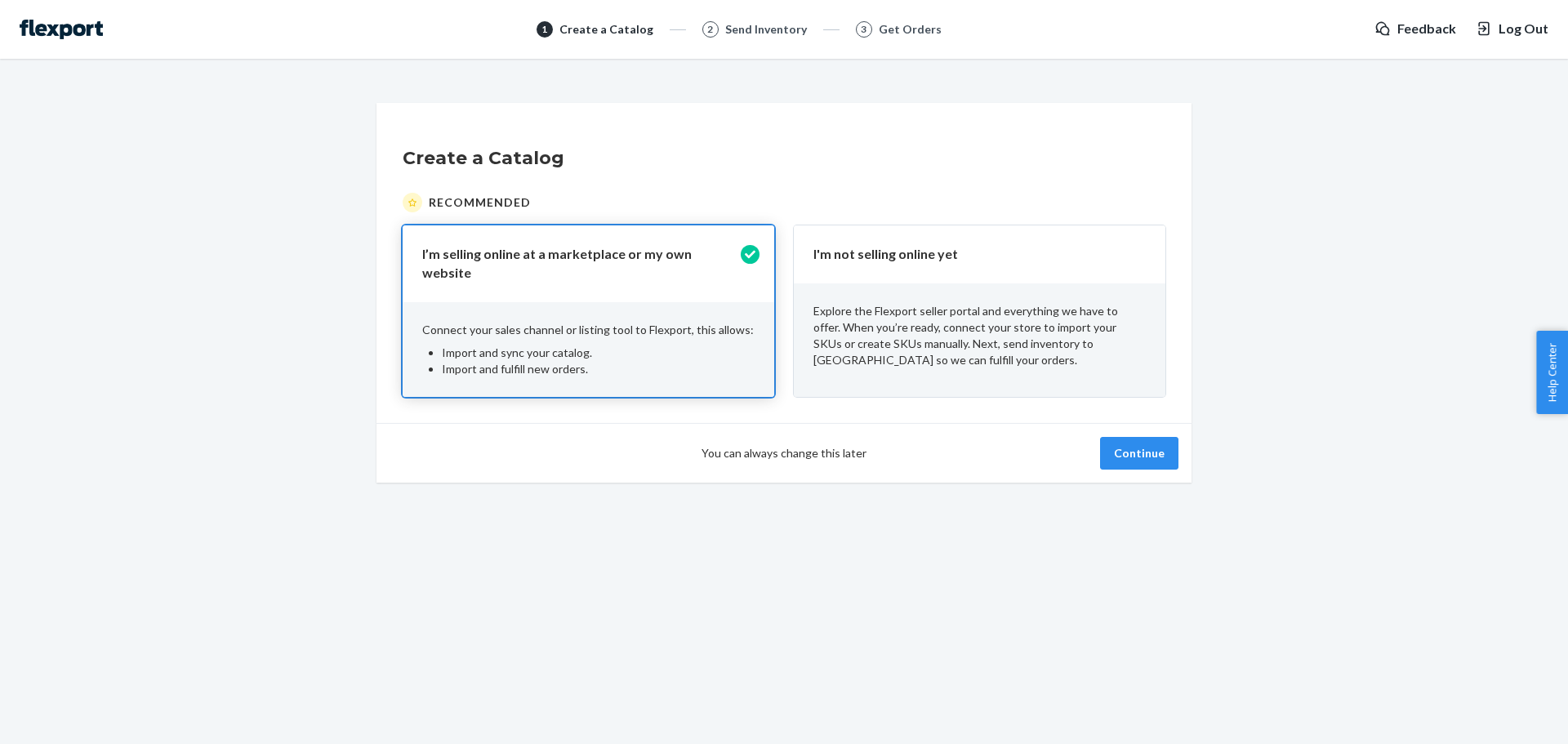
click at [1001, 345] on p "Explore the Flexport seller portal and everything we have to offer. When you’re…" at bounding box center [980, 335] width 333 height 65
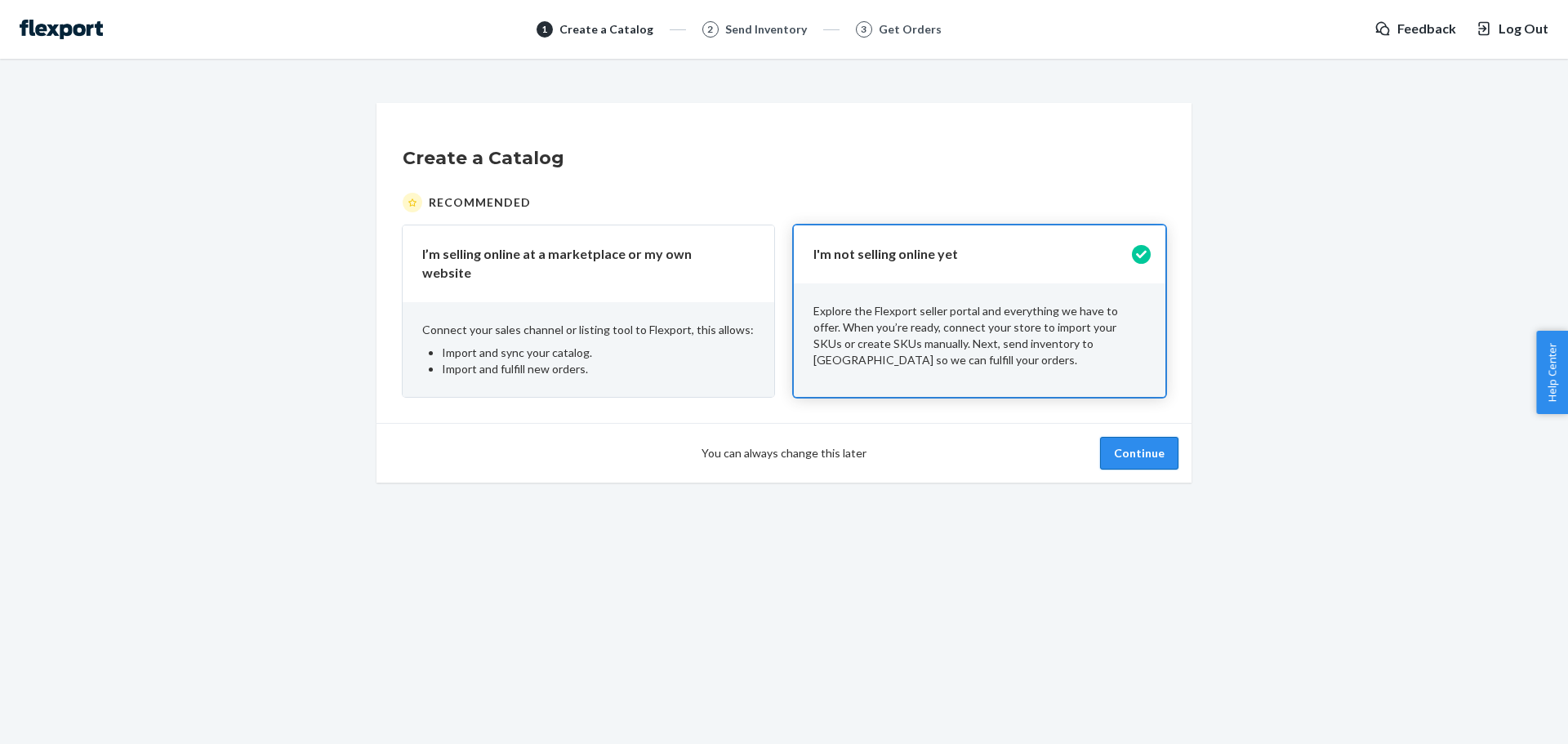
click at [1132, 437] on button "Continue" at bounding box center [1139, 453] width 79 height 33
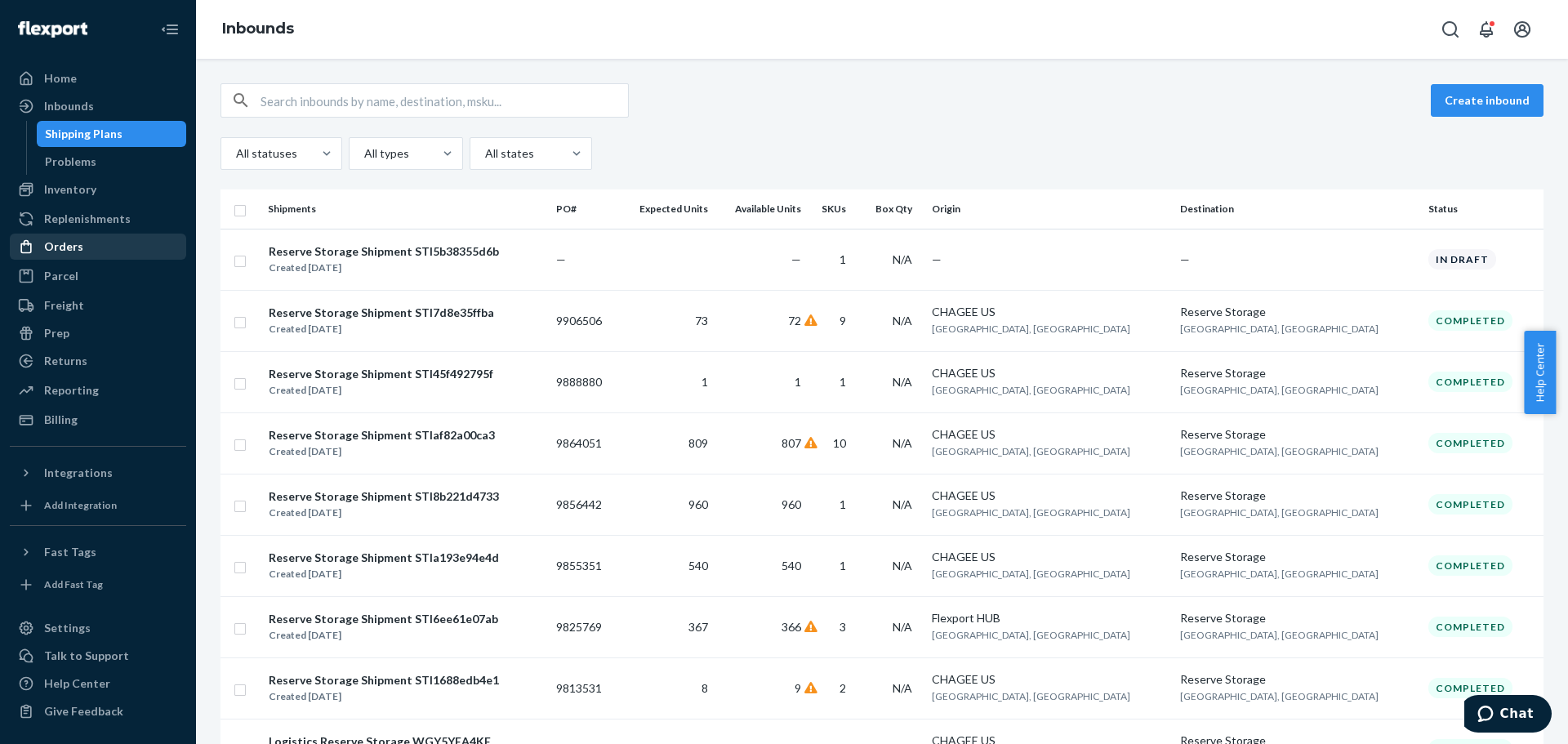
click at [62, 244] on div "Orders" at bounding box center [63, 246] width 39 height 16
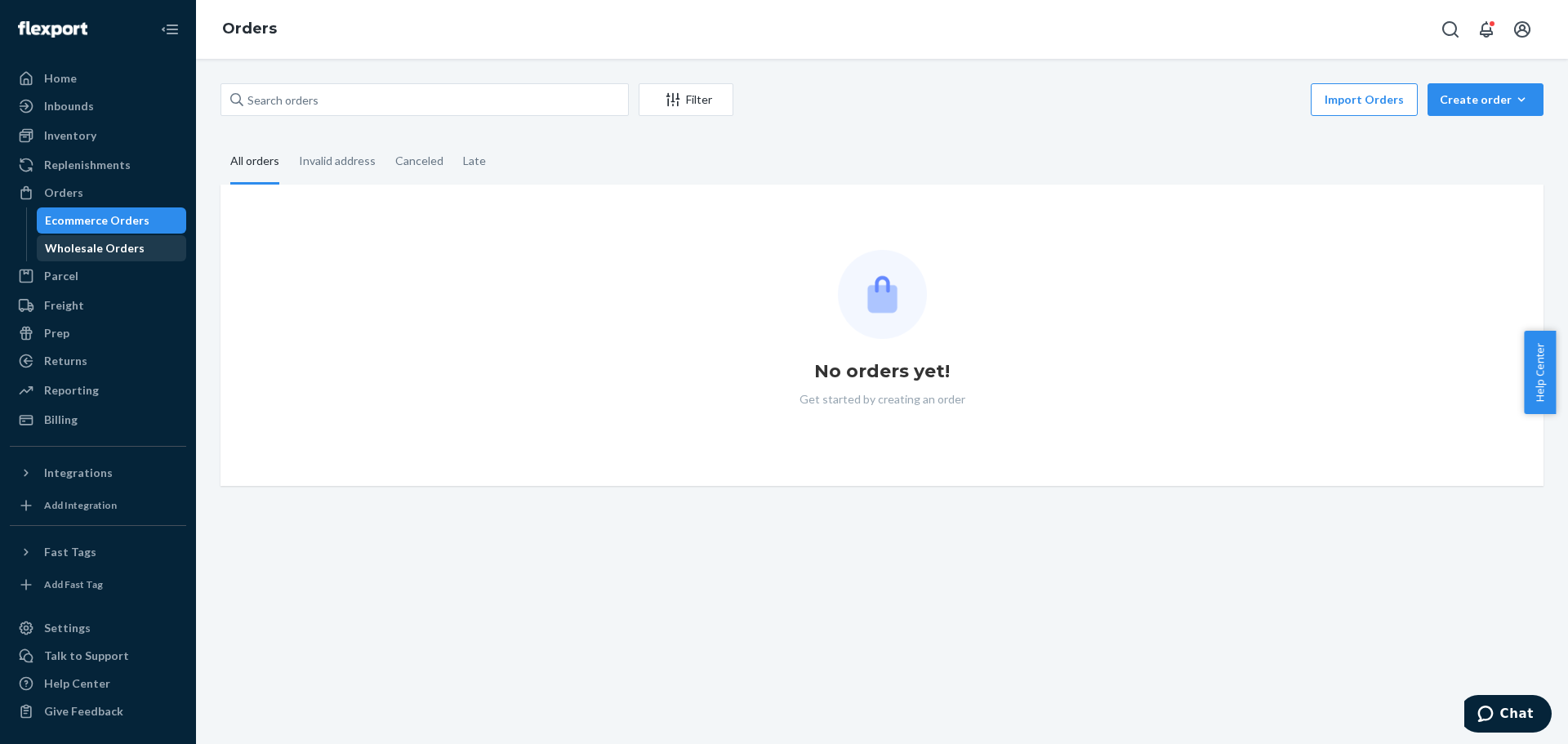
click at [63, 246] on div "Wholesale Orders" at bounding box center [95, 248] width 100 height 16
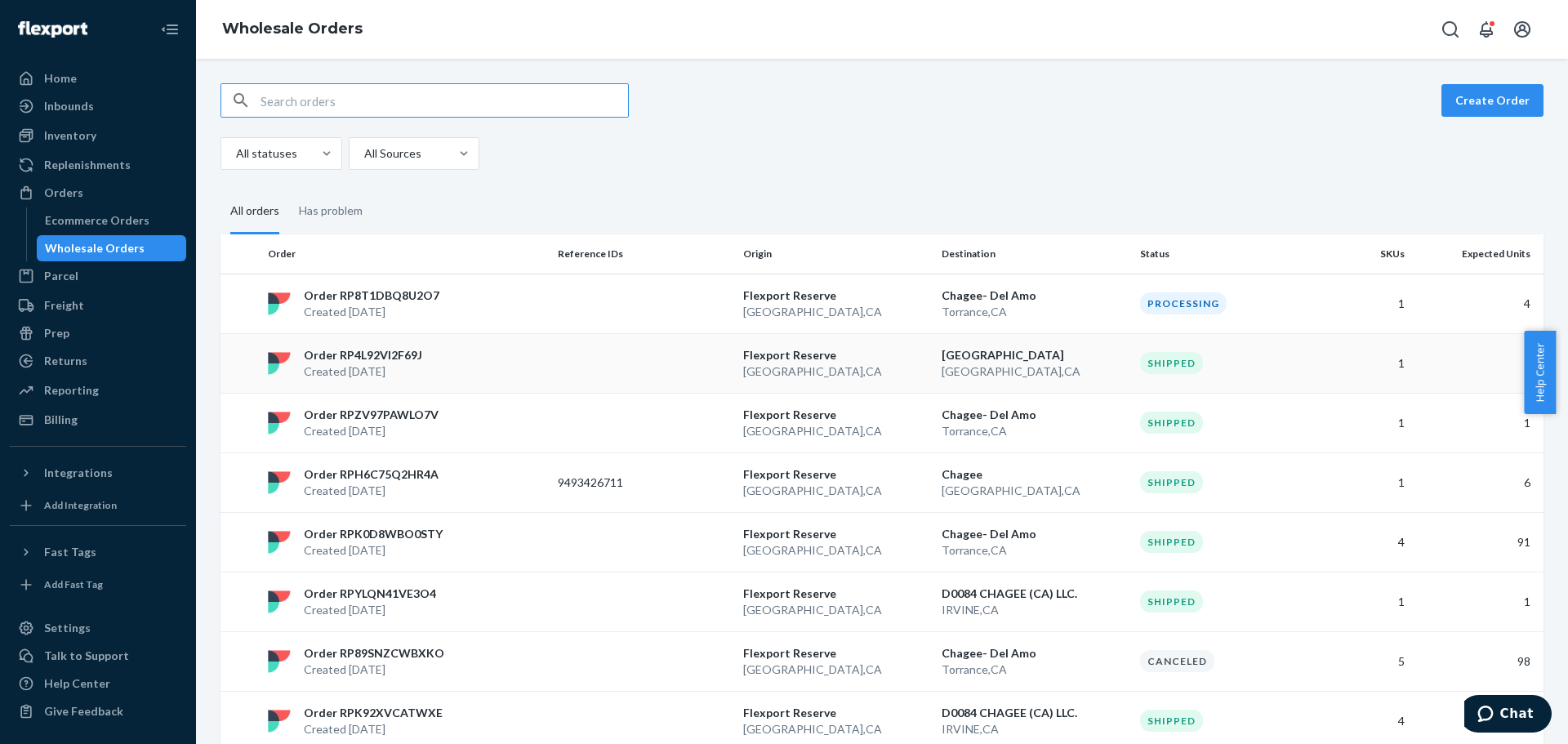
click at [1270, 362] on div "Shipped" at bounding box center [1226, 363] width 173 height 22
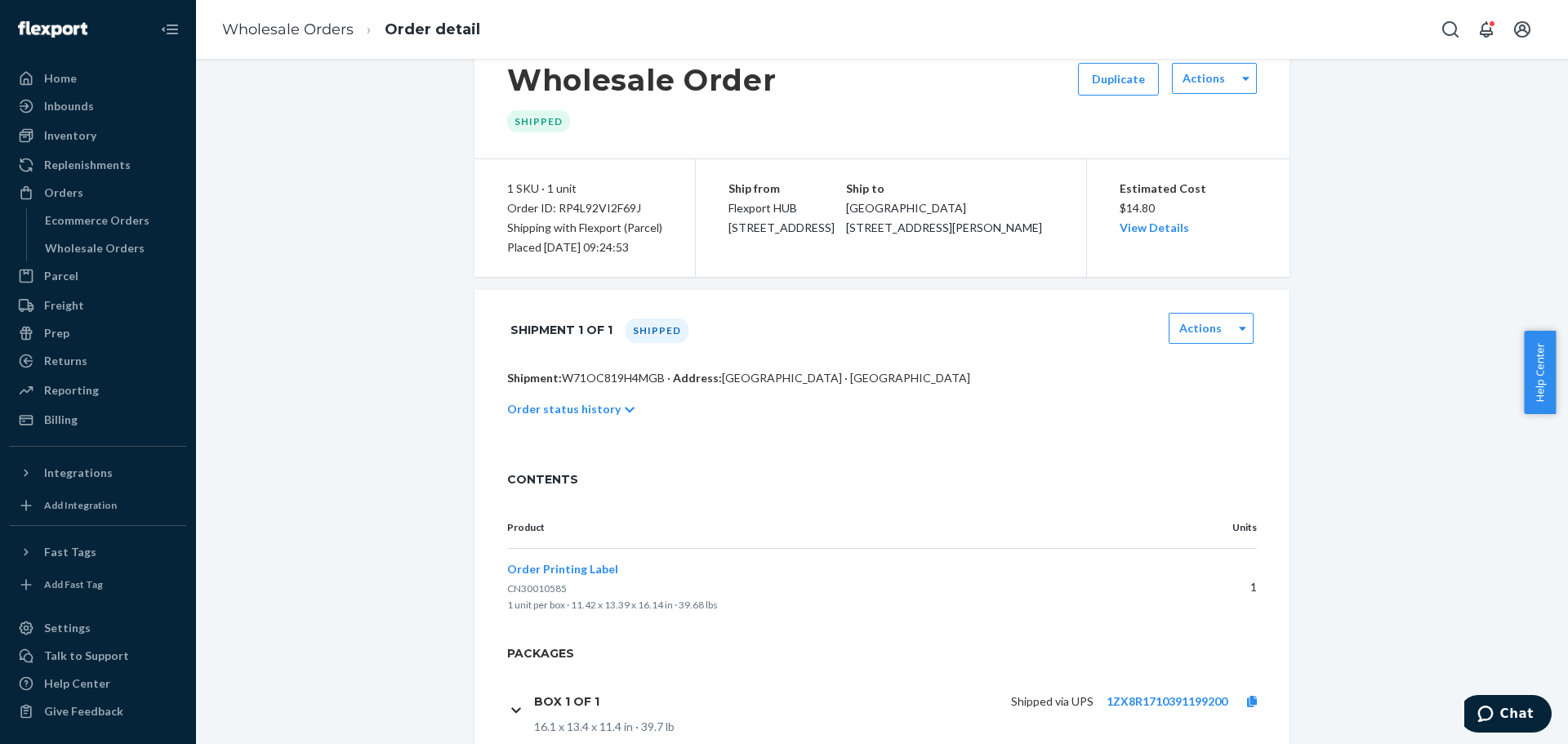
scroll to position [126, 0]
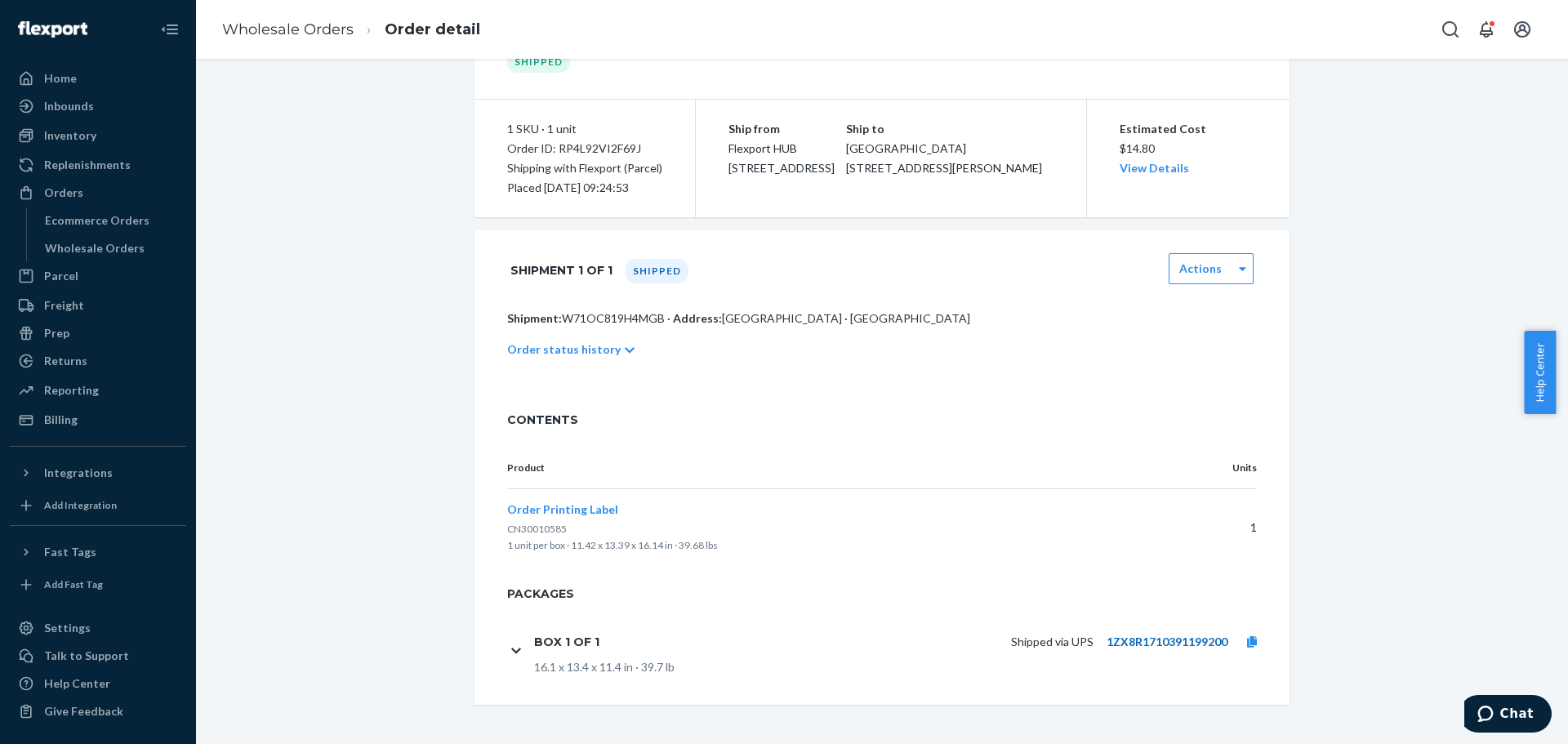
click at [1124, 635] on link "1ZX8R1710391199200" at bounding box center [1167, 641] width 121 height 14
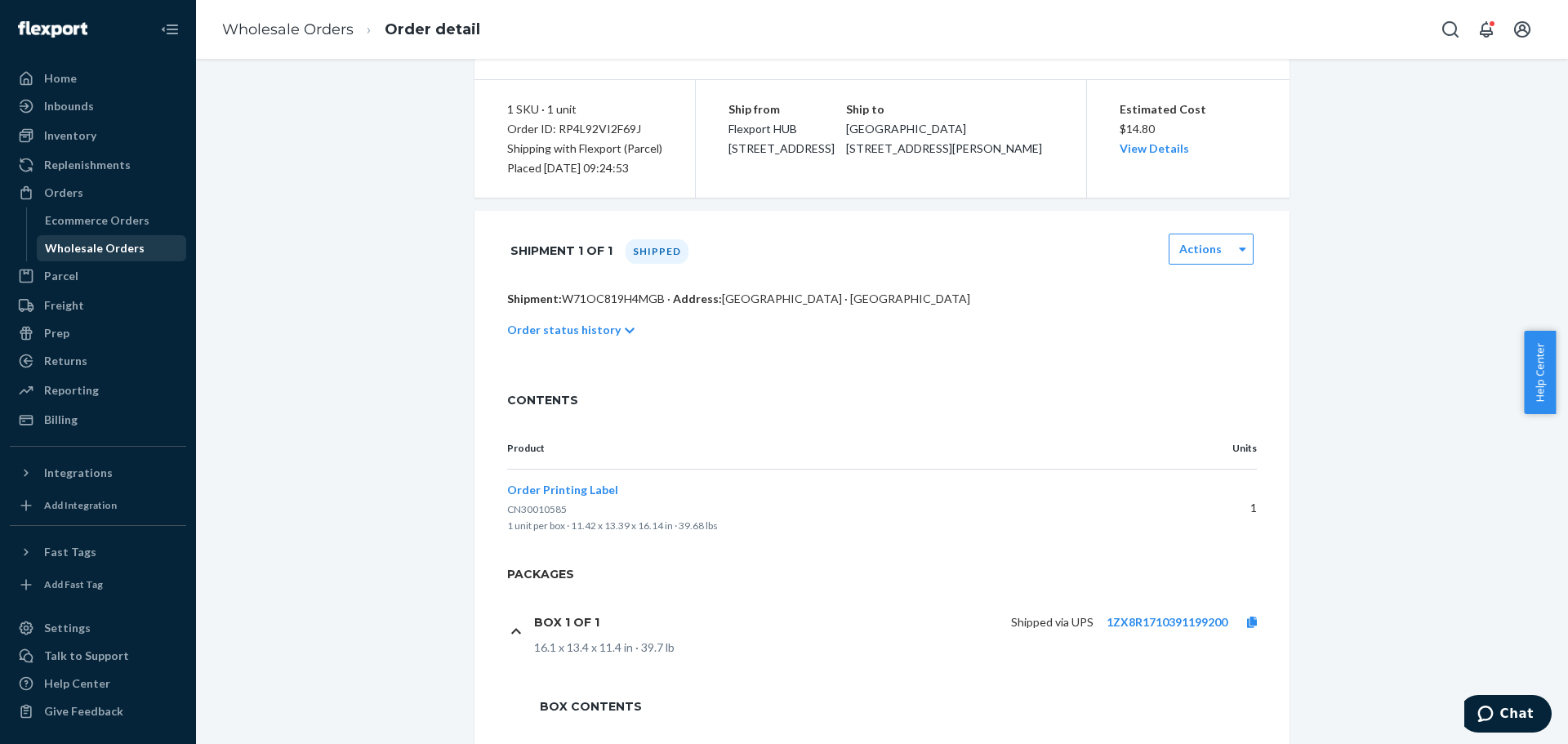
click at [104, 252] on div "Wholesale Orders" at bounding box center [95, 248] width 100 height 16
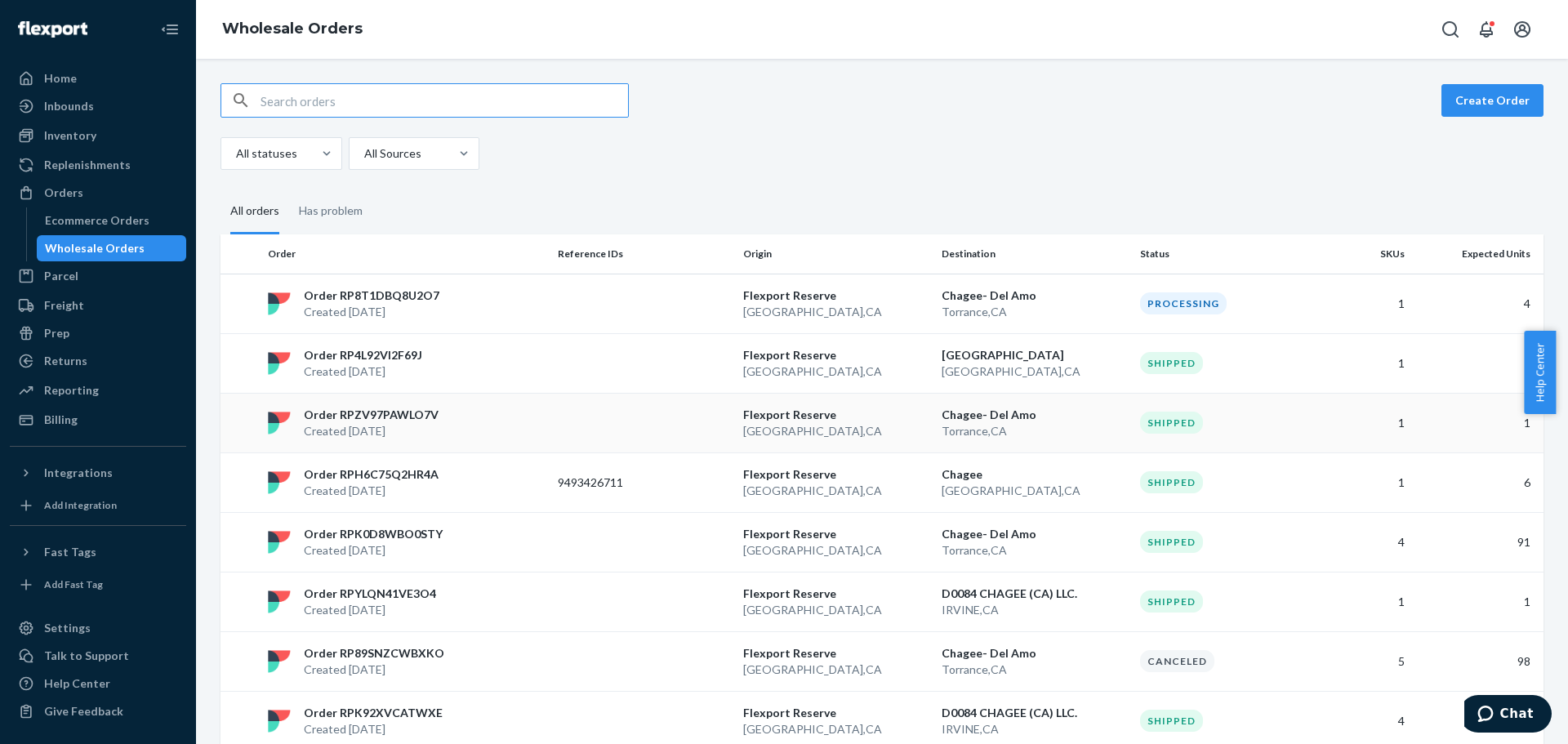
click at [1264, 435] on td "Shipped" at bounding box center [1226, 422] width 185 height 59
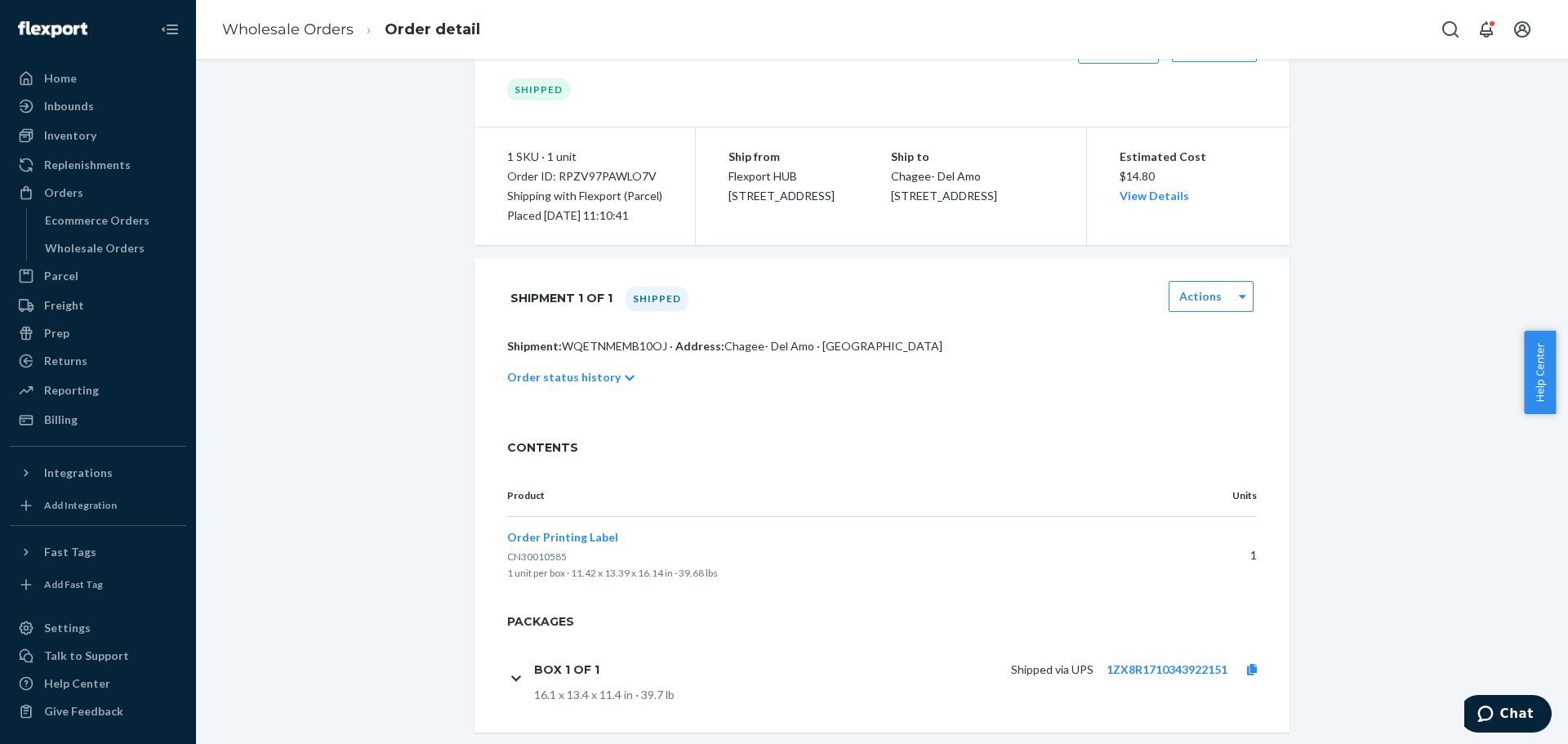
scroll to position [126, 0]
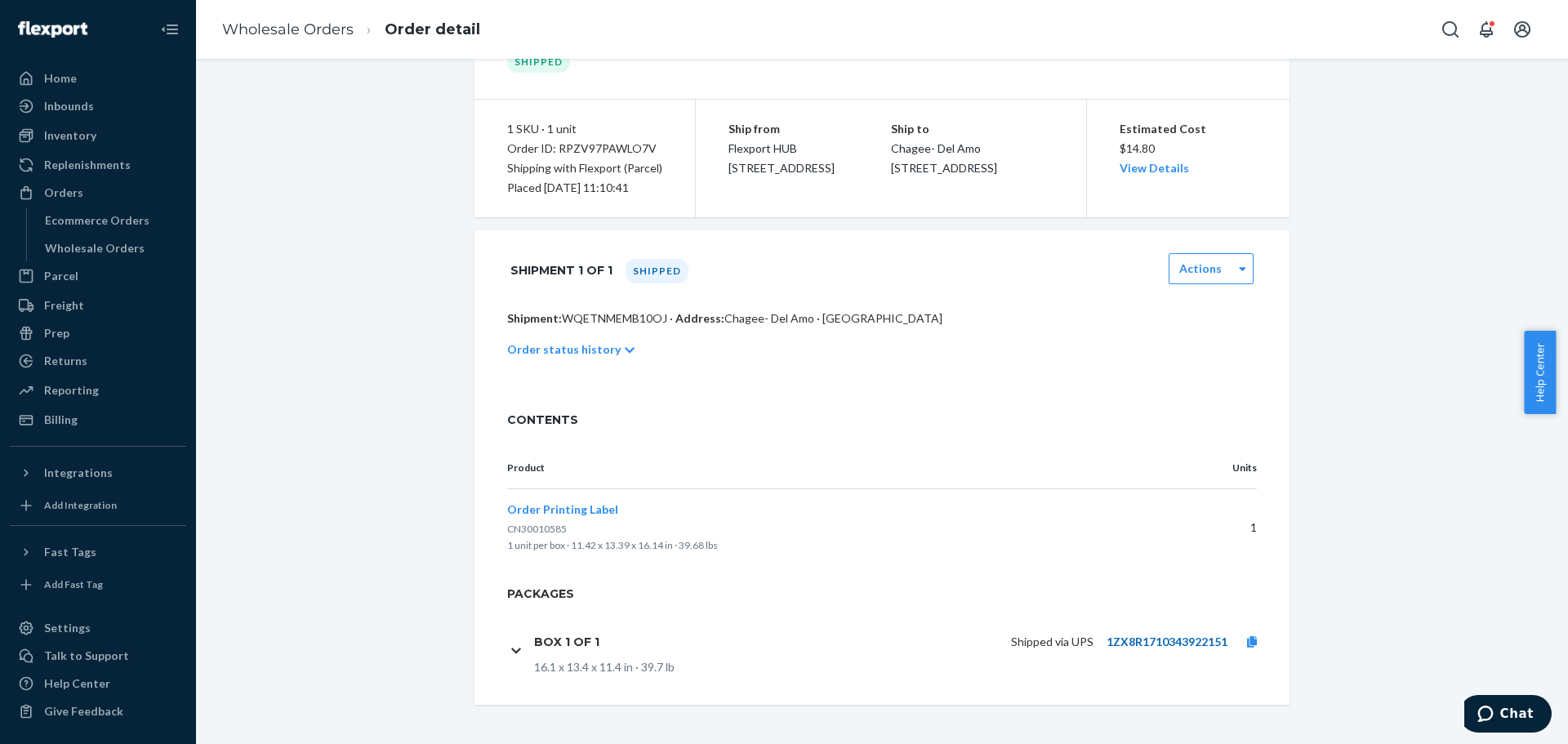
click at [1119, 643] on link "1ZX8R1710343922151" at bounding box center [1167, 641] width 121 height 14
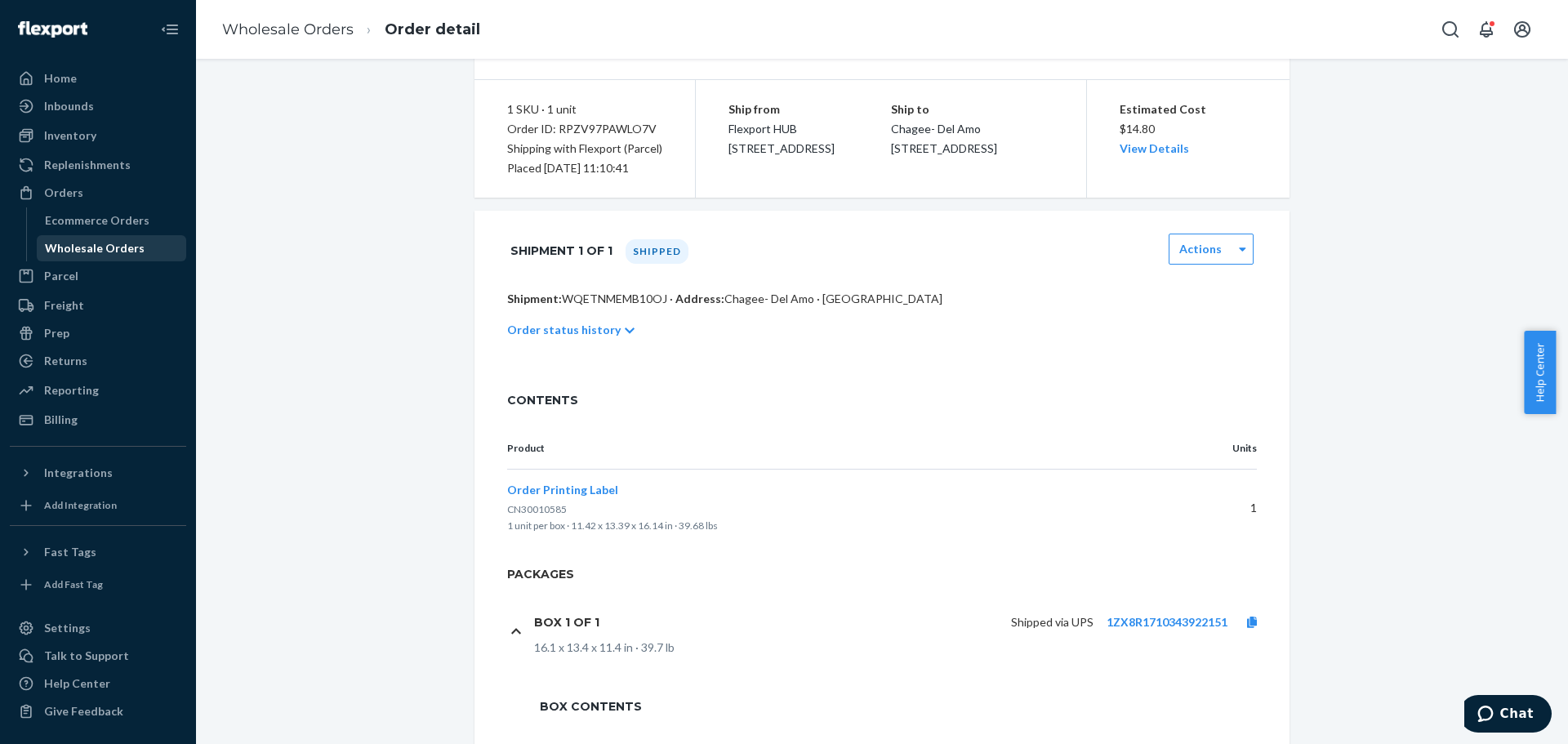
click at [104, 236] on link "Wholesale Orders" at bounding box center [111, 248] width 150 height 26
